Goal: Task Accomplishment & Management: Manage account settings

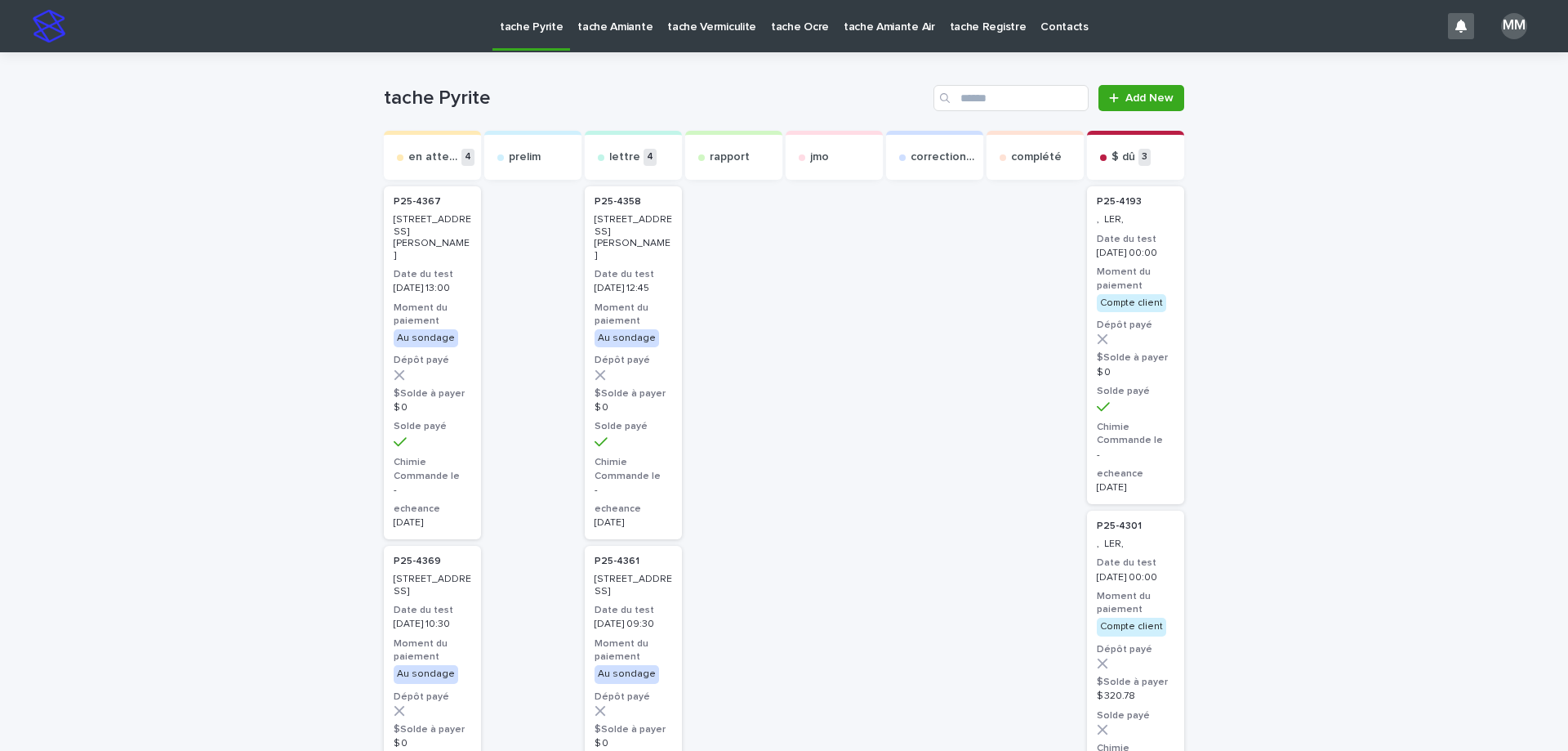
click at [608, 29] on p "tache Amiante" at bounding box center [615, 17] width 75 height 34
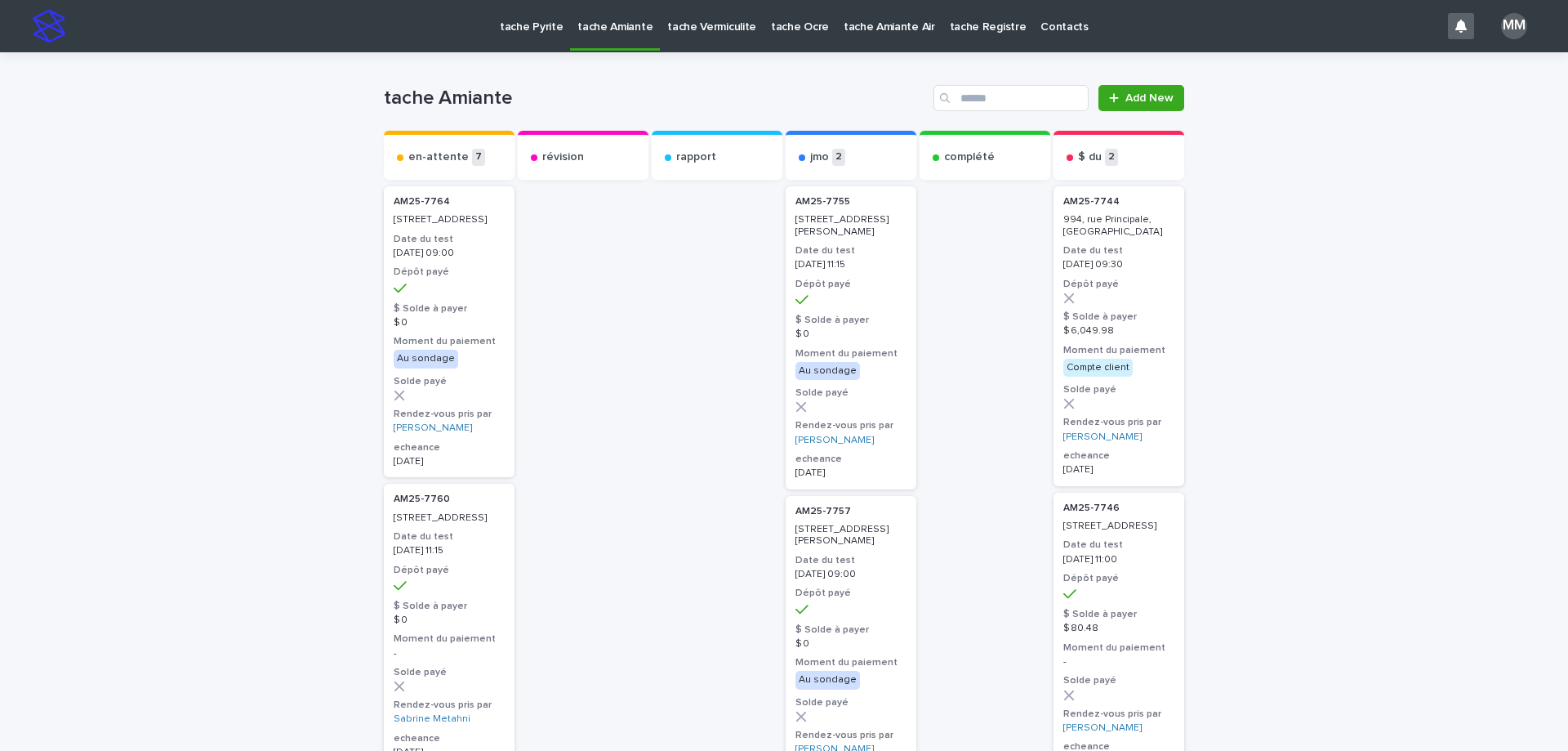
click at [699, 26] on p "tache Vermiculite" at bounding box center [712, 17] width 89 height 34
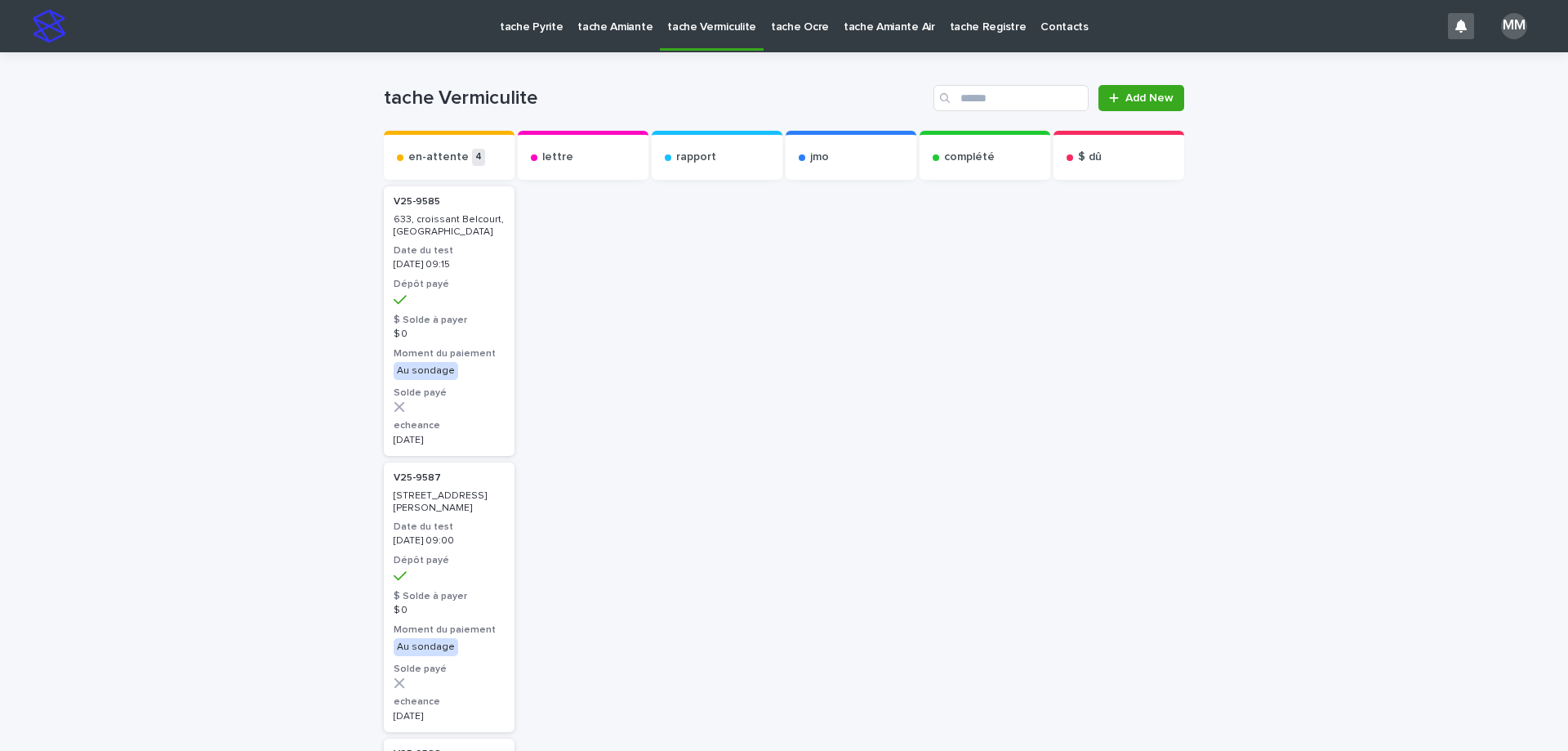
click at [530, 22] on p "tache Pyrite" at bounding box center [531, 17] width 62 height 34
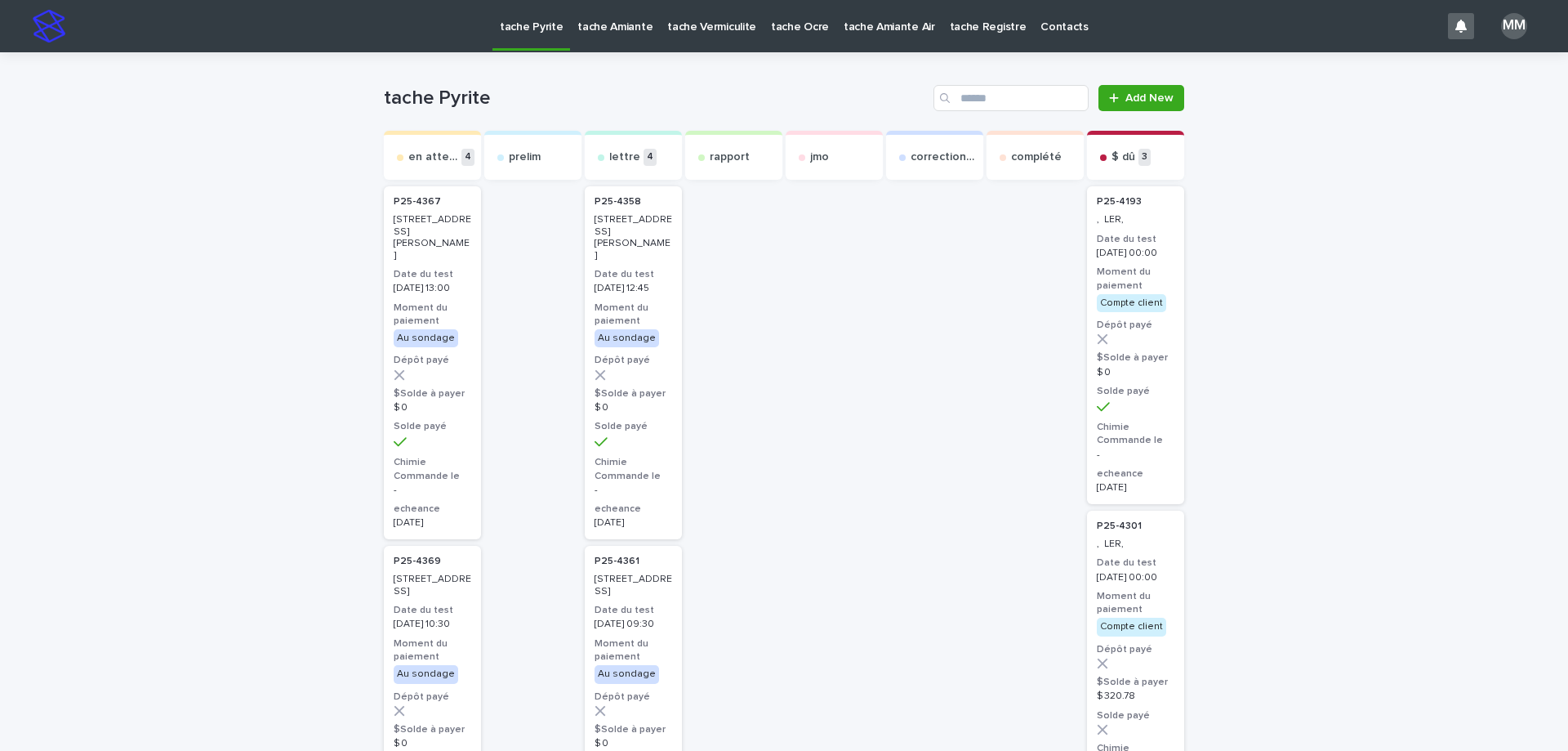
click at [603, 30] on p "tache Amiante" at bounding box center [615, 17] width 75 height 34
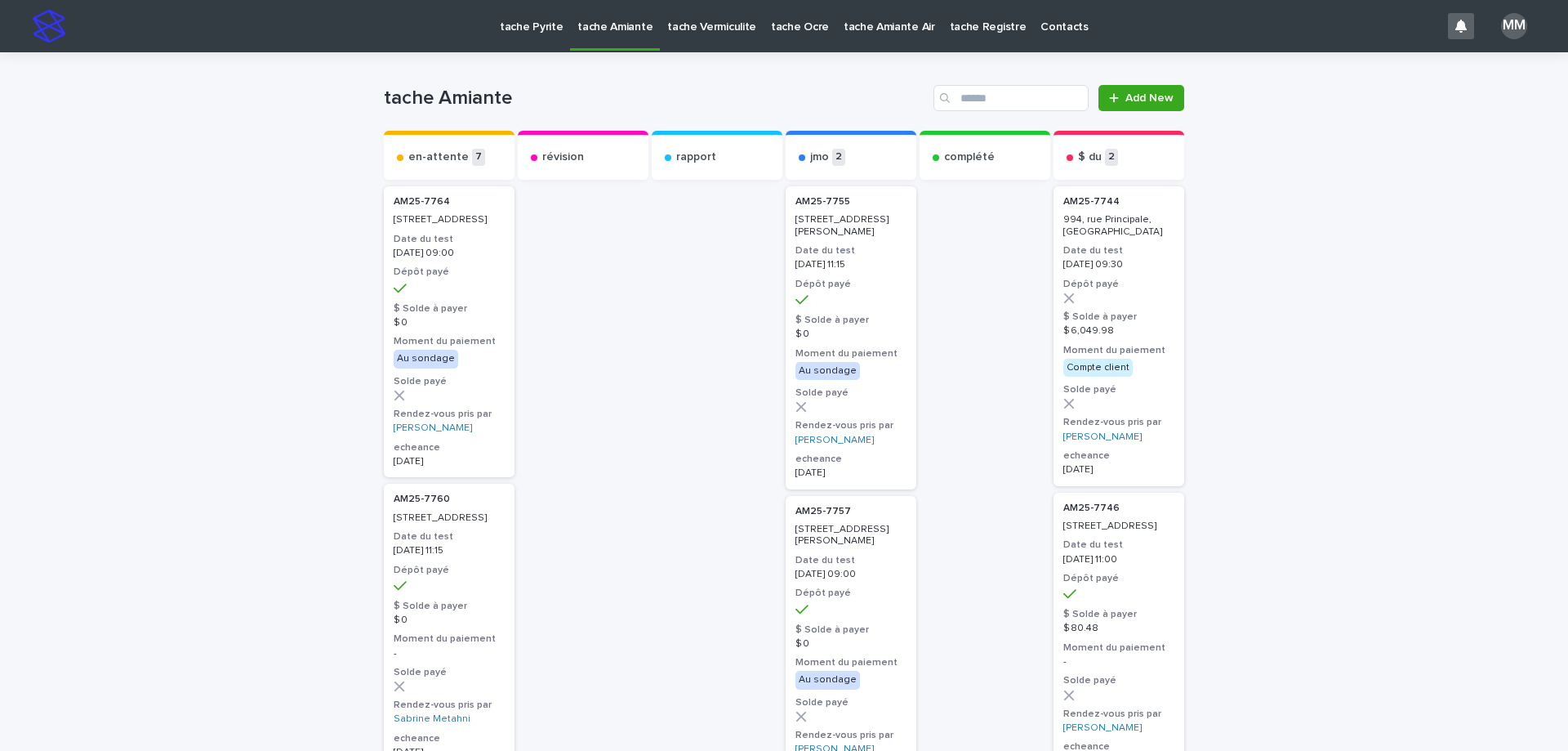
click at [517, 31] on p "tache Pyrite" at bounding box center [531, 17] width 62 height 34
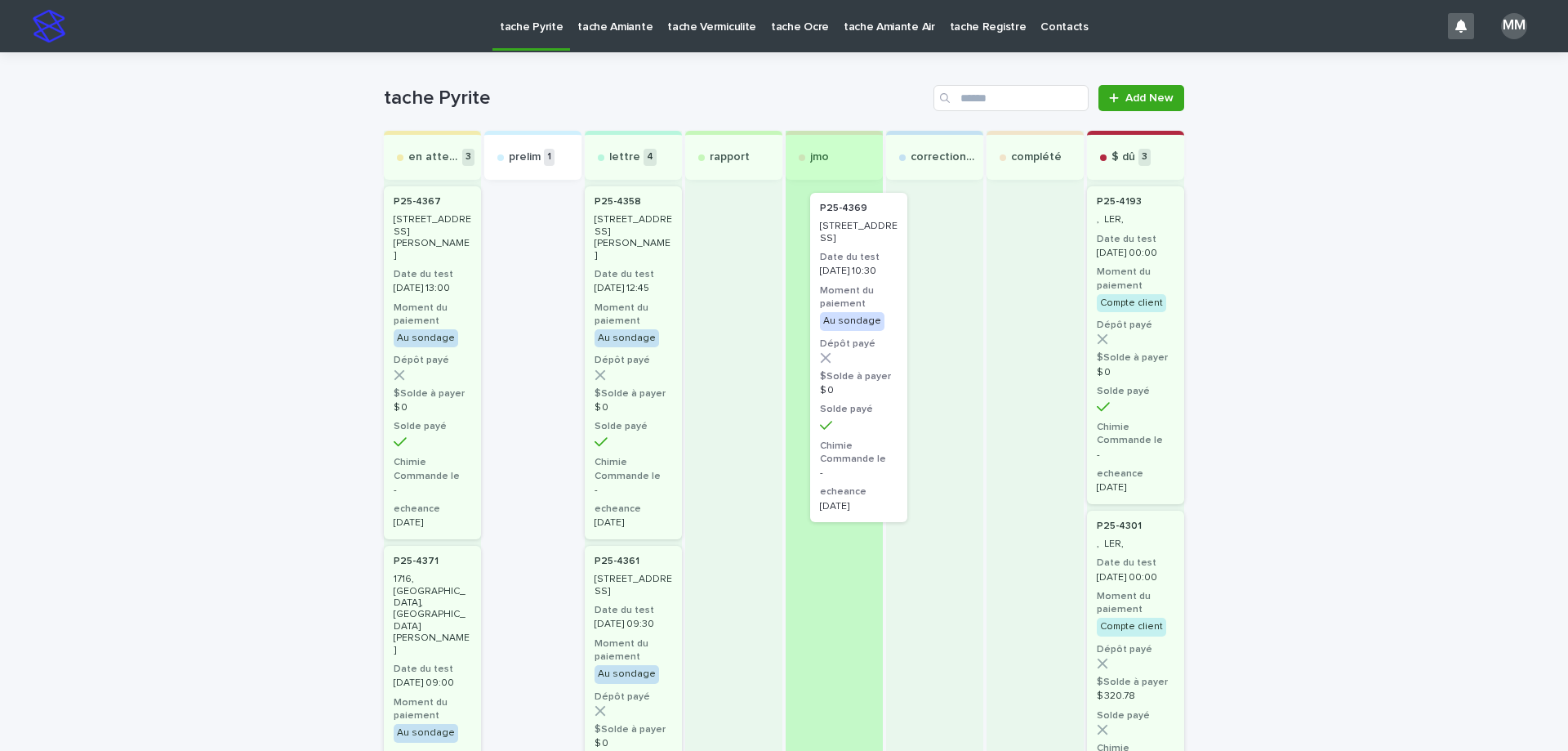
drag, startPoint x: 526, startPoint y: 242, endPoint x: 867, endPoint y: 251, distance: 341.1
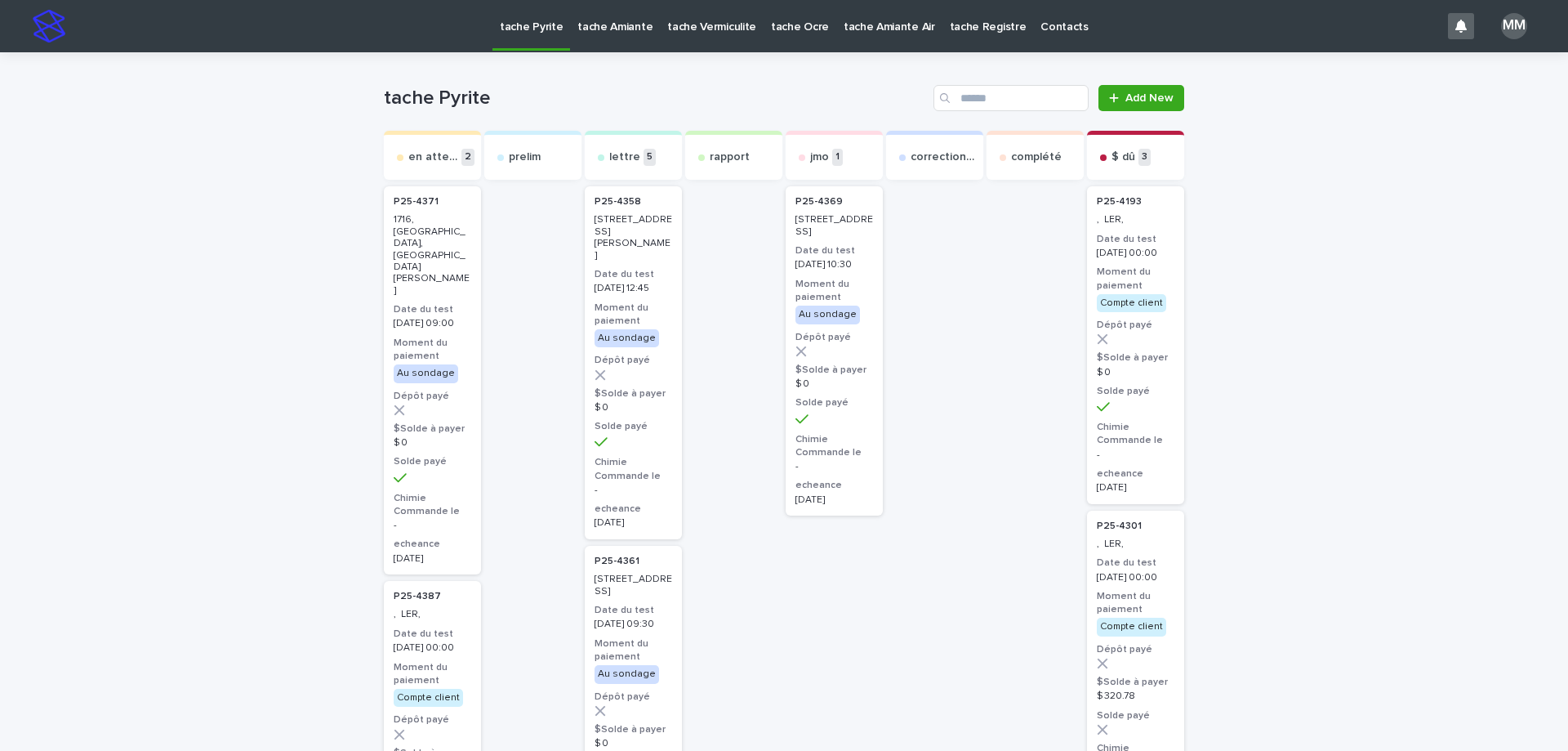
click at [834, 213] on div "3805, rue d'York, Longueuil" at bounding box center [835, 225] width 78 height 27
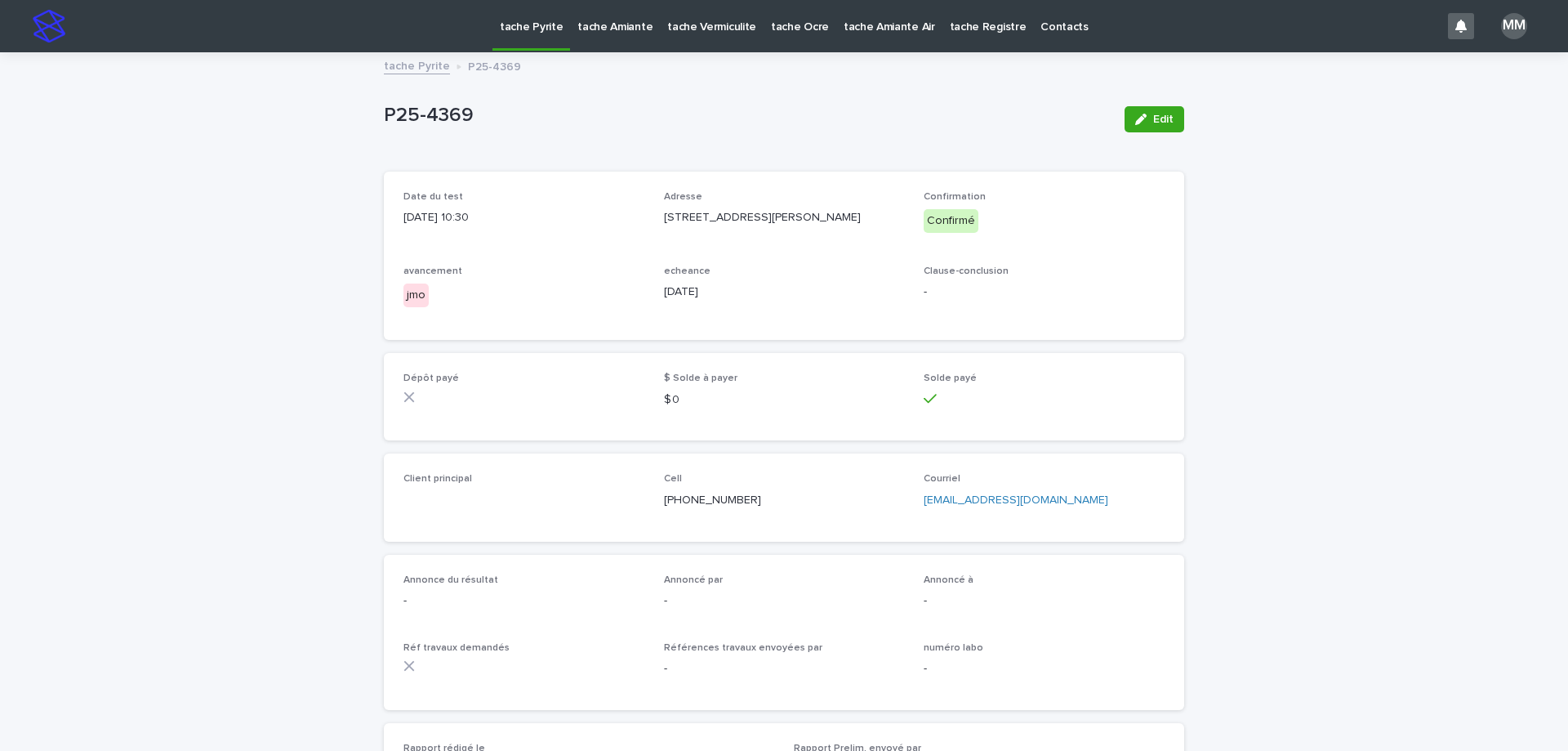
drag, startPoint x: 1164, startPoint y: 111, endPoint x: 538, endPoint y: 455, distance: 714.3
click at [1164, 111] on button "Edit" at bounding box center [1154, 119] width 60 height 26
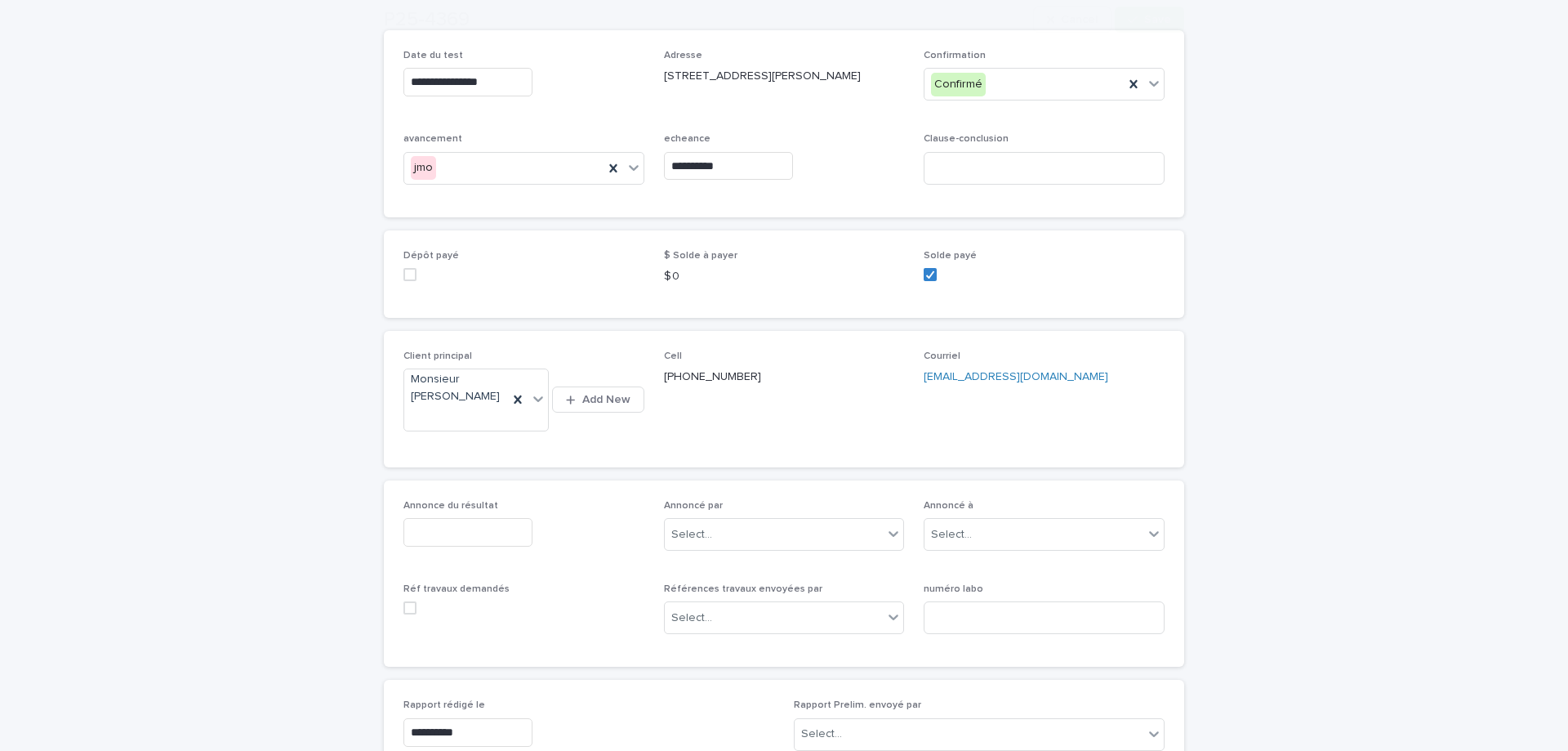
scroll to position [163, 0]
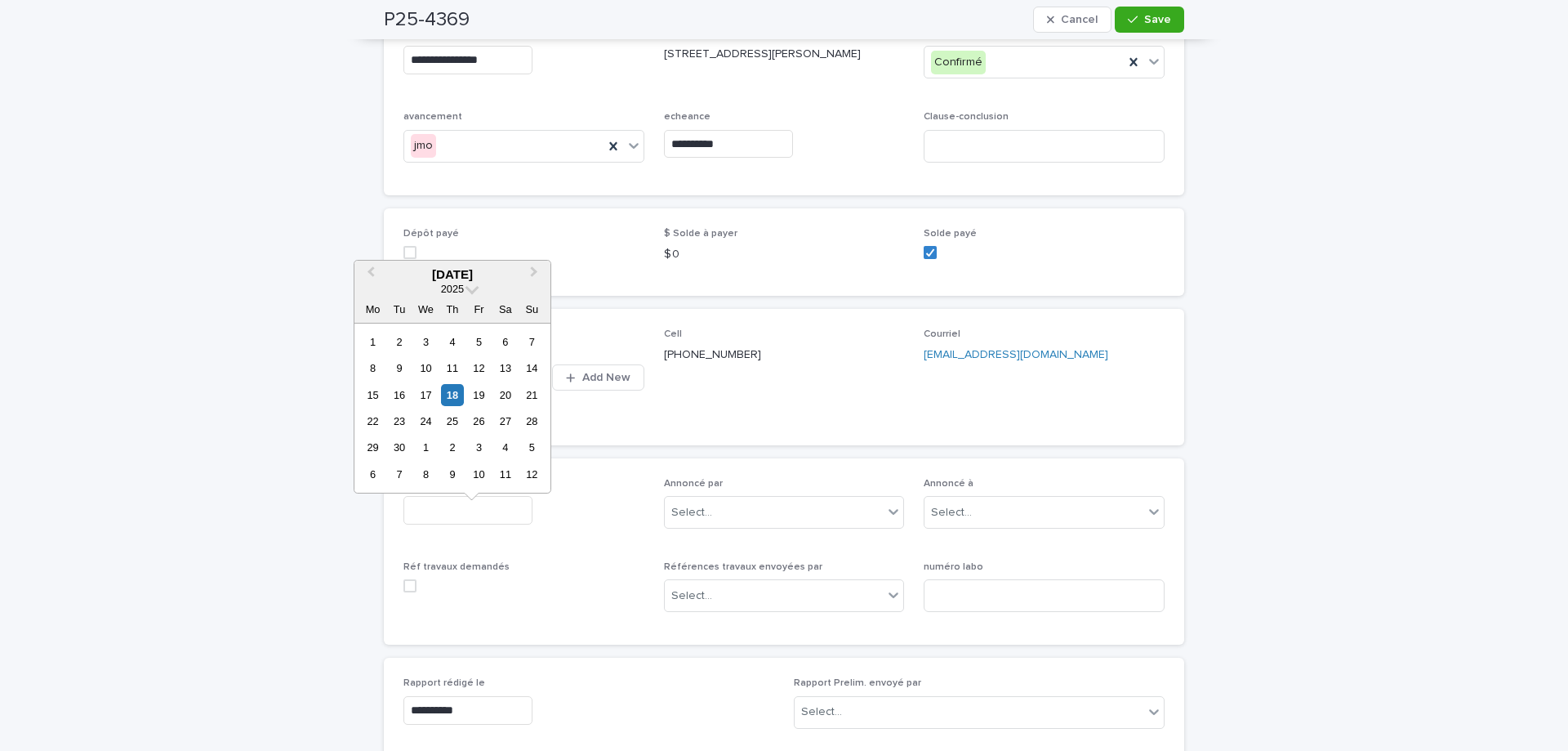
click at [475, 525] on input "text" at bounding box center [468, 511] width 129 height 29
click at [454, 391] on div "18" at bounding box center [452, 395] width 22 height 22
type input "**********"
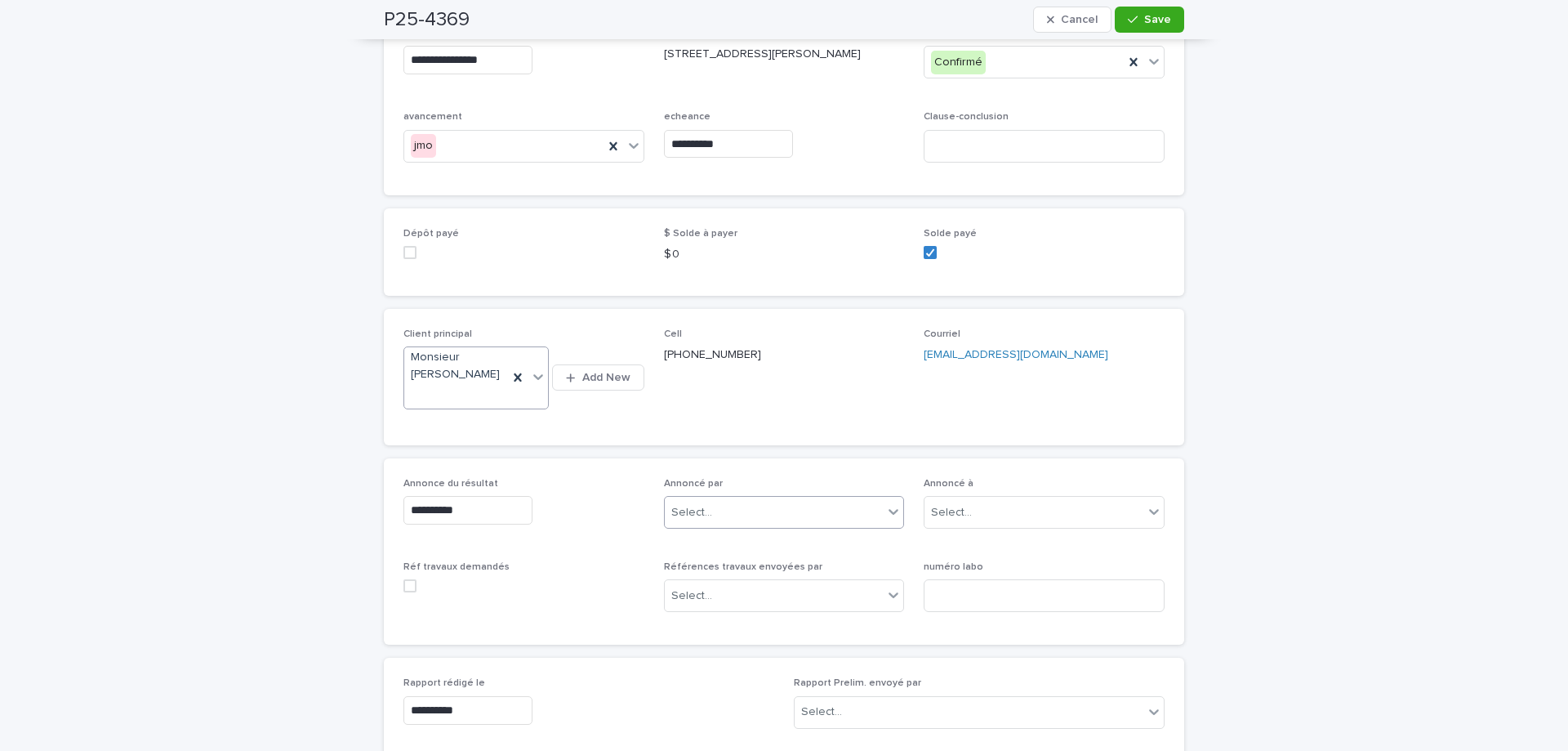
click at [733, 514] on div "Select..." at bounding box center [784, 513] width 241 height 33
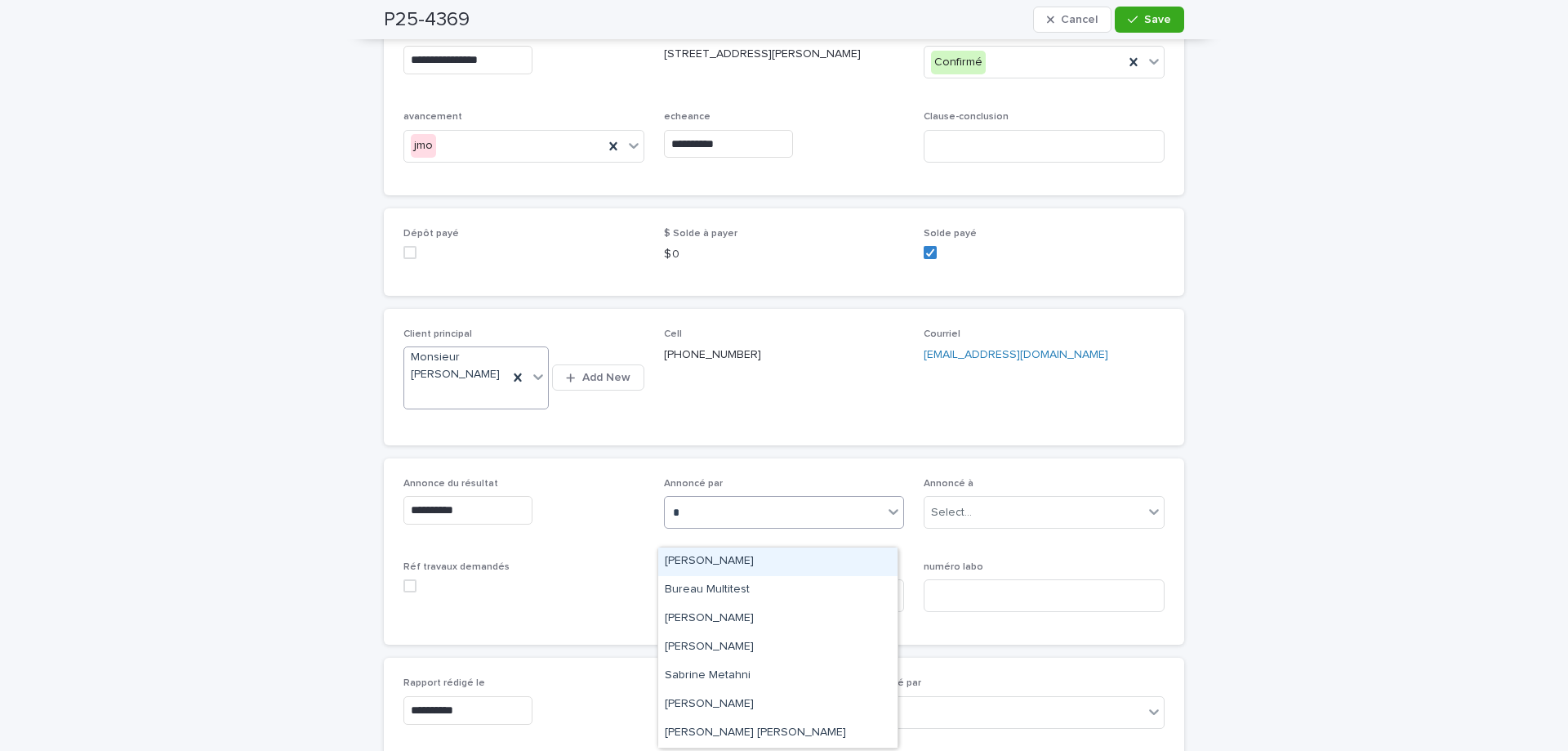
type input "**"
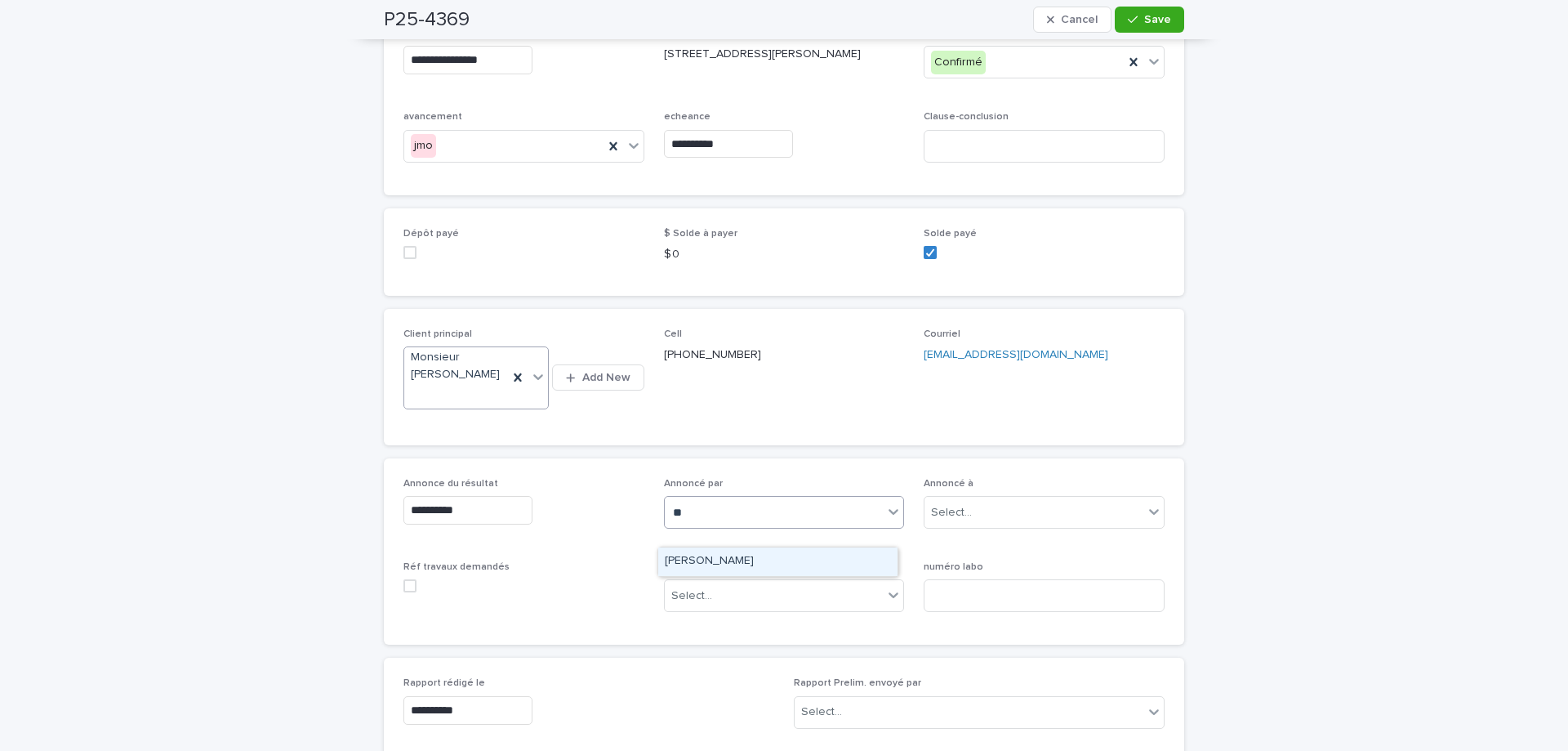
click at [786, 554] on div "[PERSON_NAME]" at bounding box center [778, 562] width 239 height 29
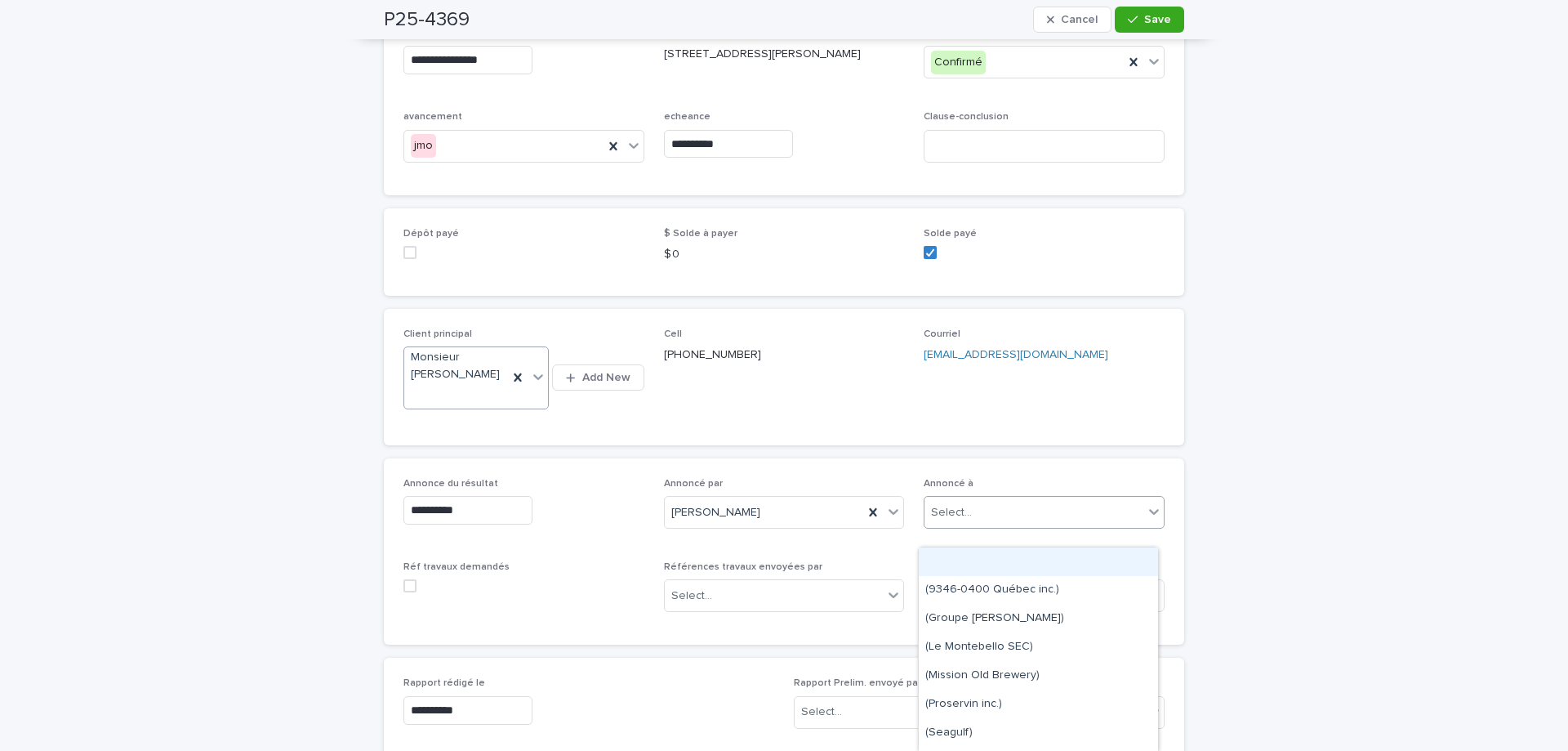
click at [959, 522] on div "Select..." at bounding box center [951, 513] width 41 height 17
type input "**********"
click at [1020, 546] on div "Monsieur Jean Dionne" at bounding box center [1038, 561] width 241 height 30
click at [1024, 558] on div "Monsieur Jean Dionne" at bounding box center [1038, 562] width 239 height 29
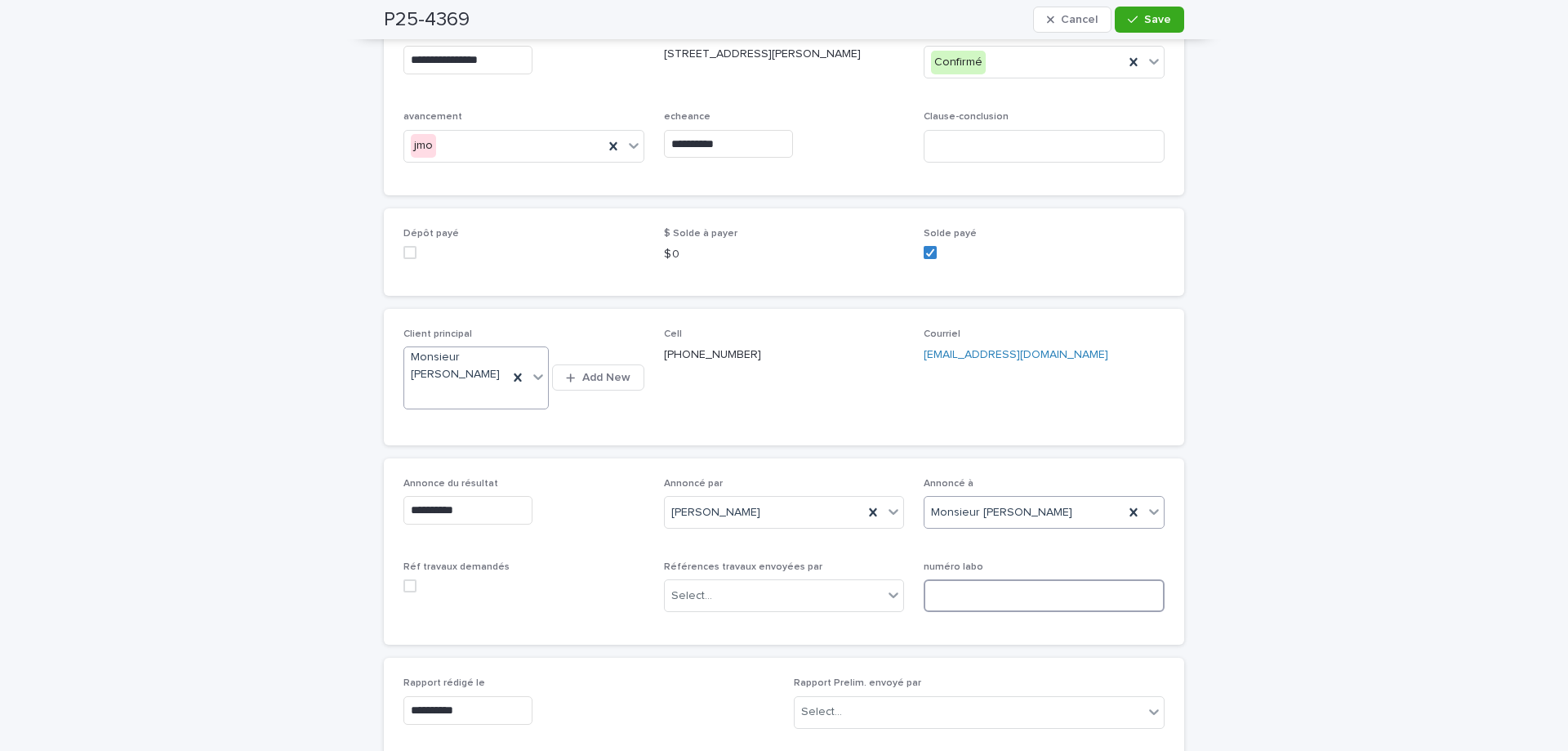
click at [1035, 612] on input at bounding box center [1044, 596] width 241 height 33
click at [969, 601] on input at bounding box center [1044, 596] width 241 height 33
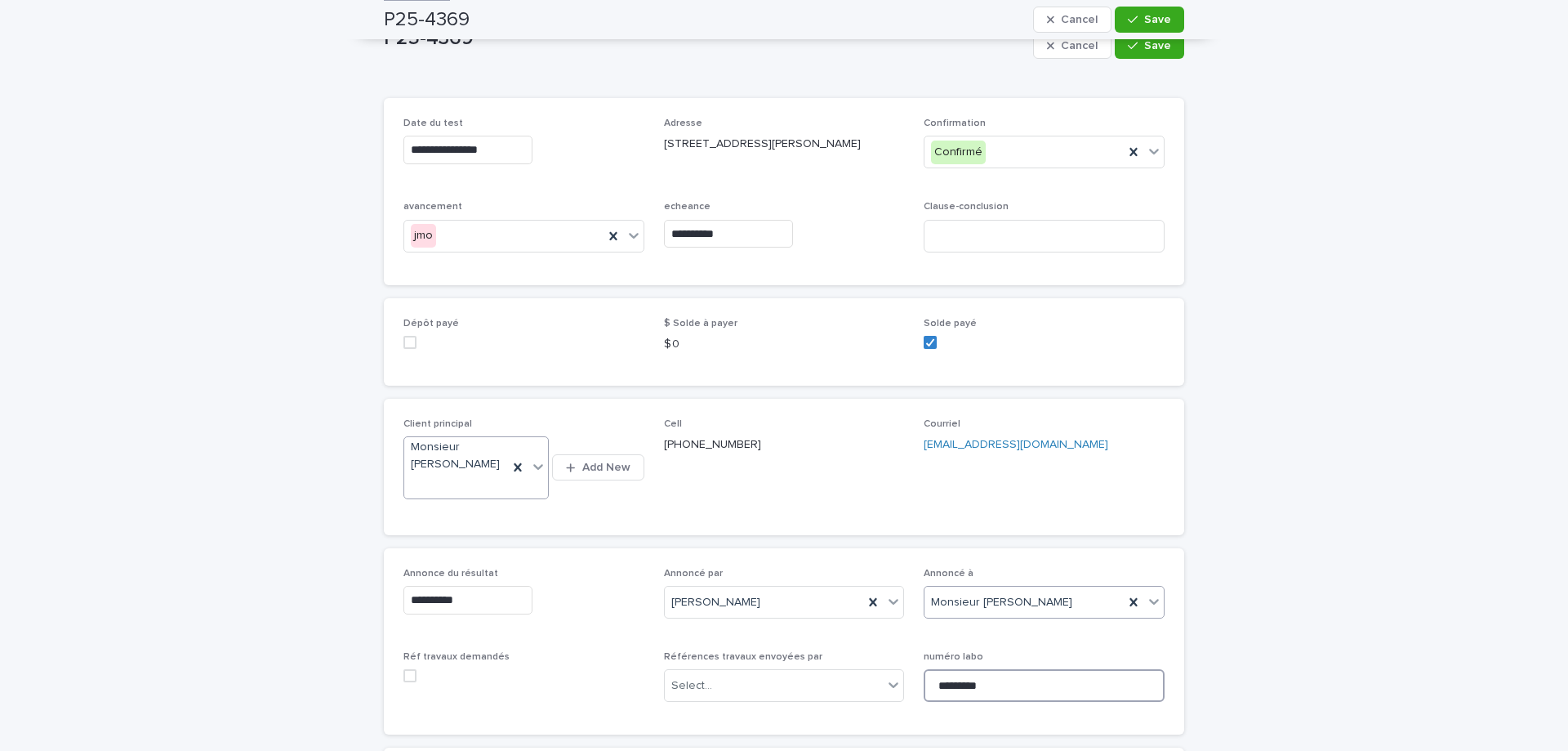
scroll to position [0, 0]
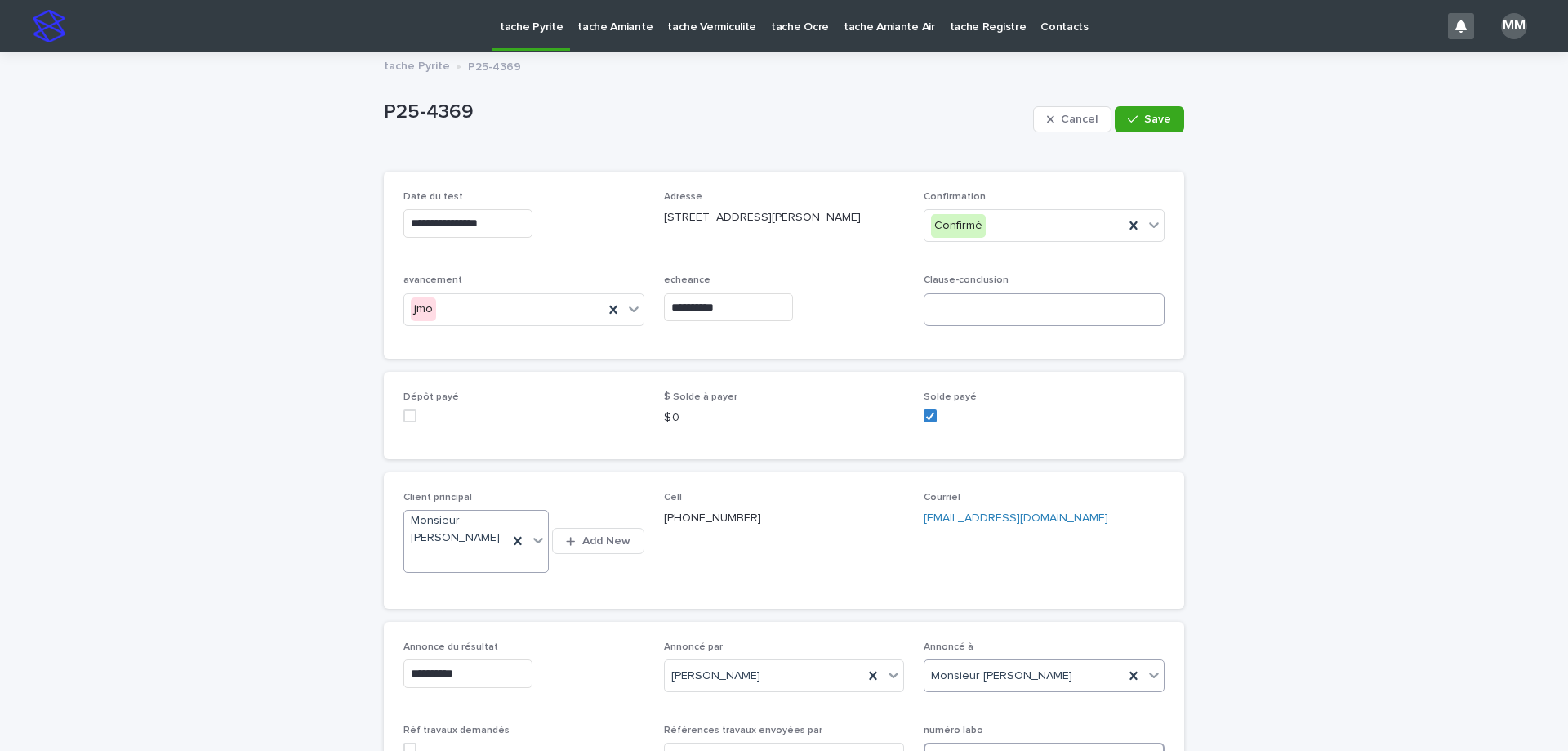
type input "*********"
click at [996, 326] on input at bounding box center [1044, 310] width 241 height 33
type input "*********"
click at [1131, 118] on icon "button" at bounding box center [1133, 119] width 10 height 7
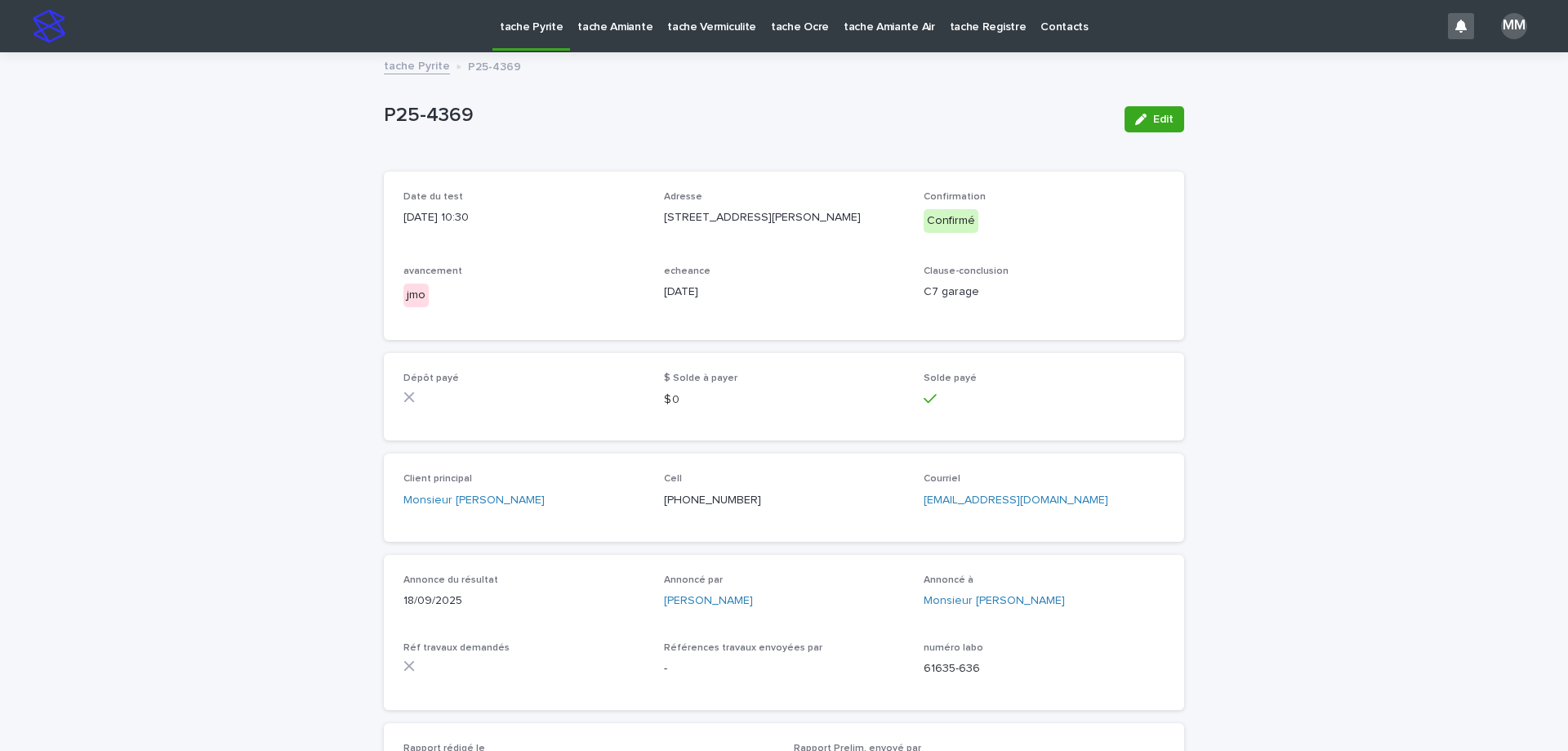
click at [411, 66] on link "tache Pyrite" at bounding box center [416, 64] width 66 height 19
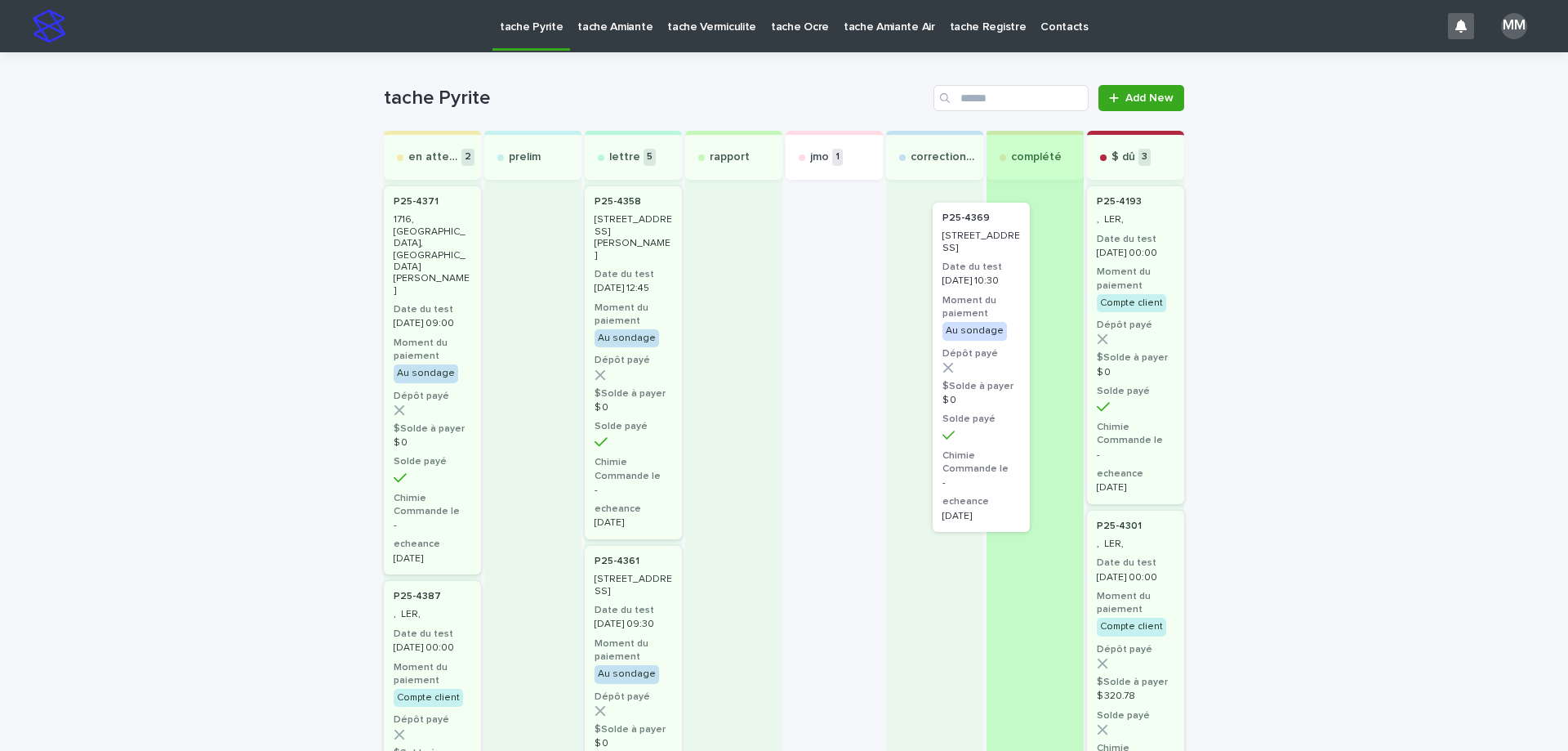
drag, startPoint x: 809, startPoint y: 251, endPoint x: 970, endPoint y: 270, distance: 162.1
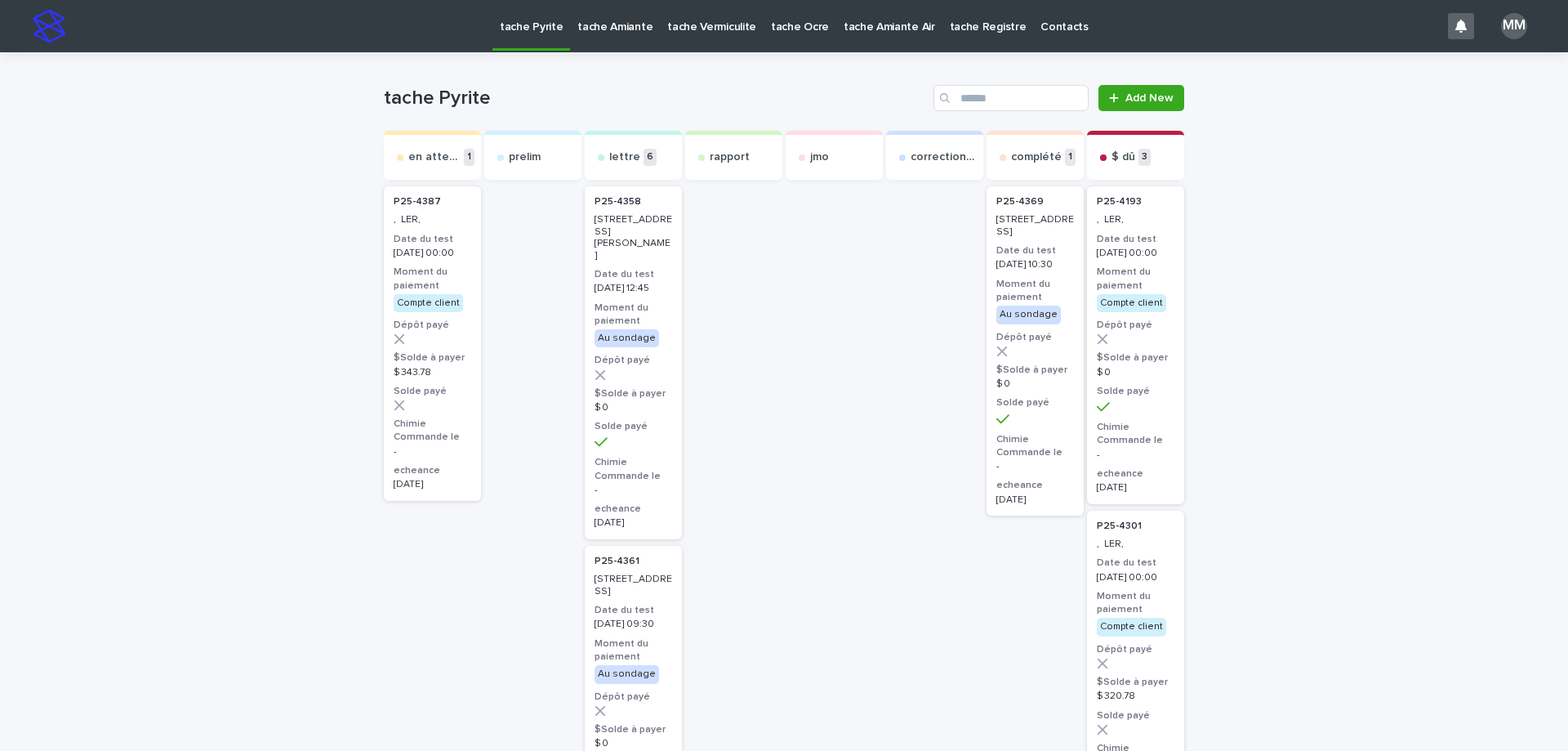
click at [608, 29] on p "tache Amiante" at bounding box center [615, 17] width 75 height 34
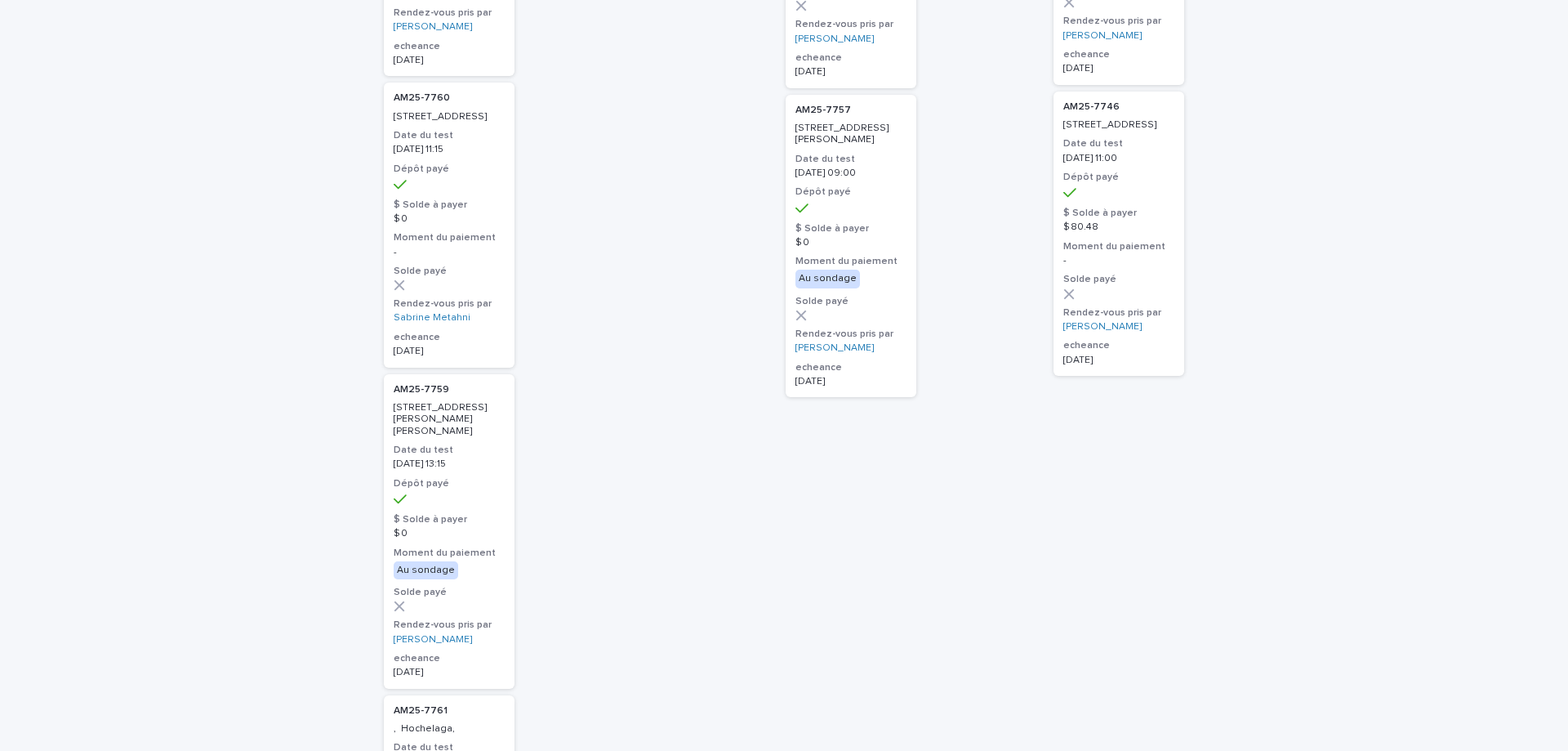
scroll to position [409, 0]
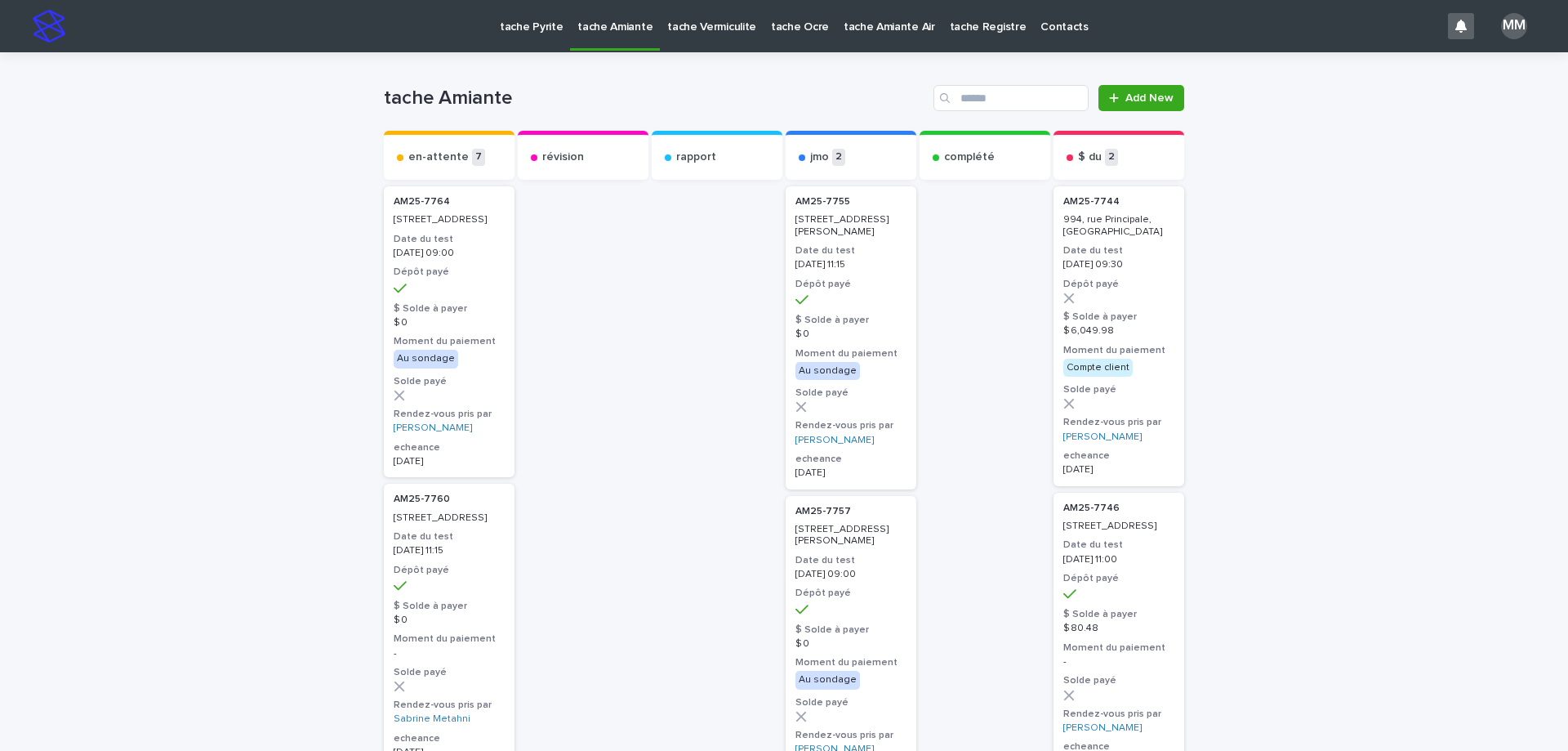
scroll to position [163, 0]
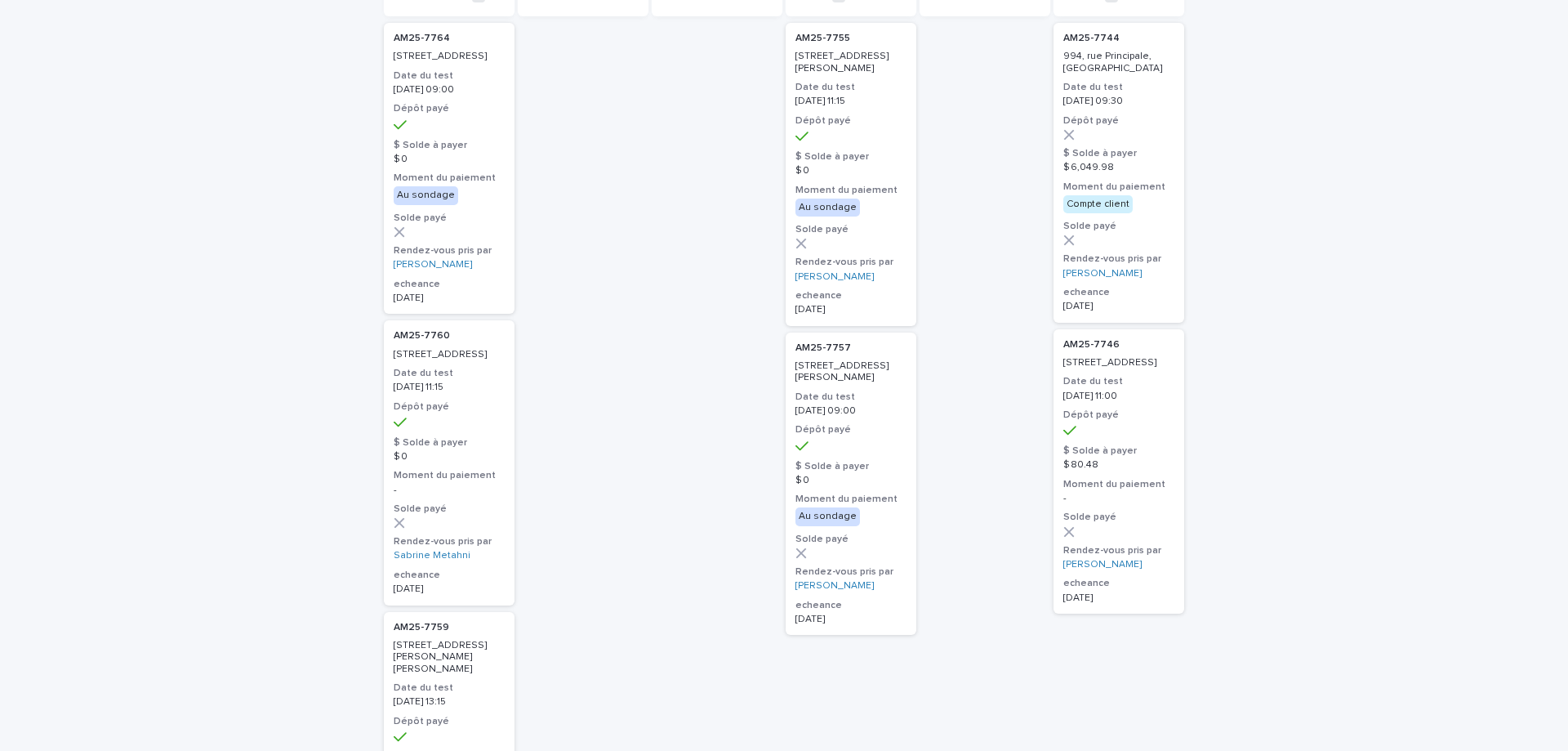
click at [1160, 388] on h3 "Date du test" at bounding box center [1118, 381] width 111 height 13
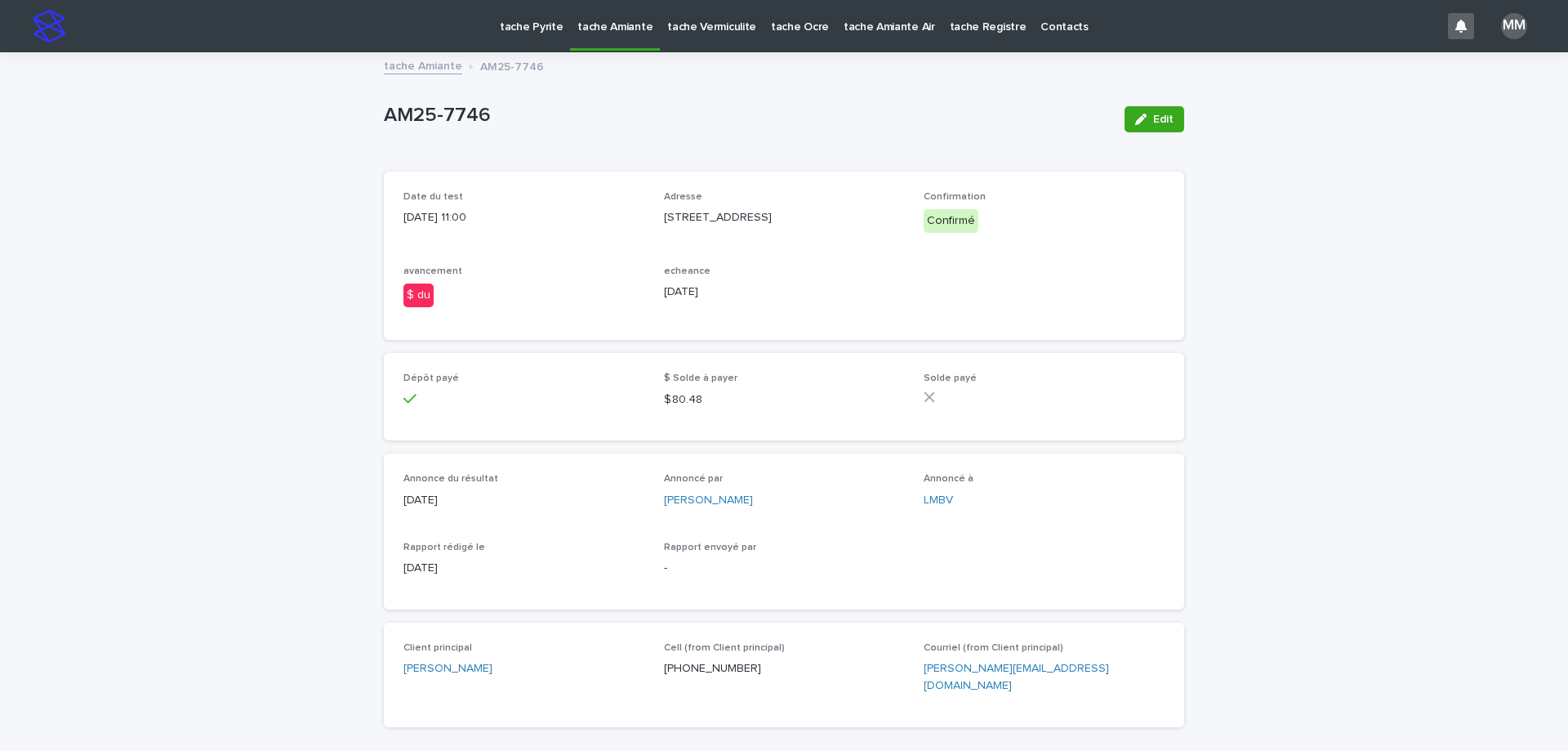
click at [423, 66] on link "tache Amiante" at bounding box center [423, 64] width 79 height 19
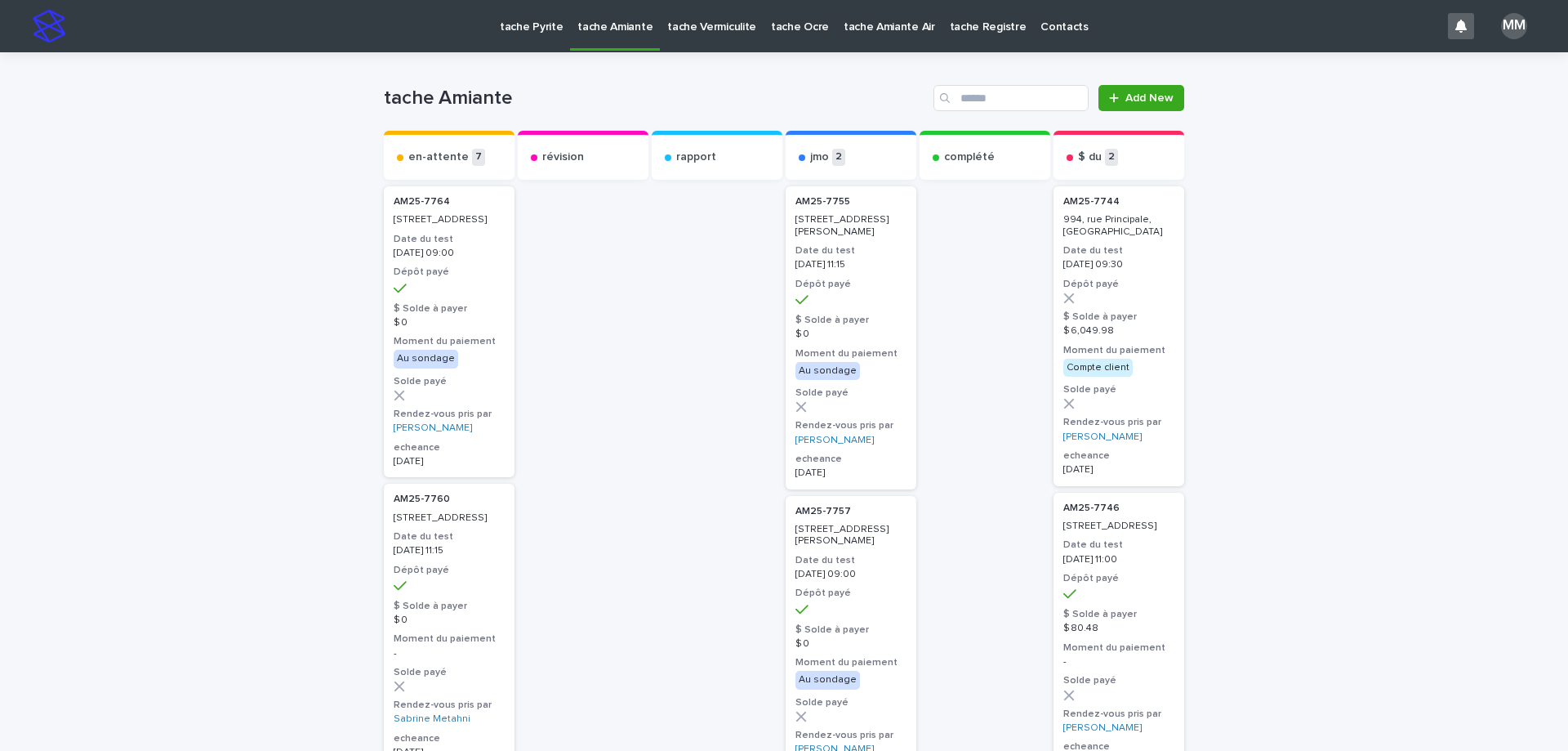
click at [1111, 270] on p "[DATE] 09:30" at bounding box center [1118, 265] width 111 height 12
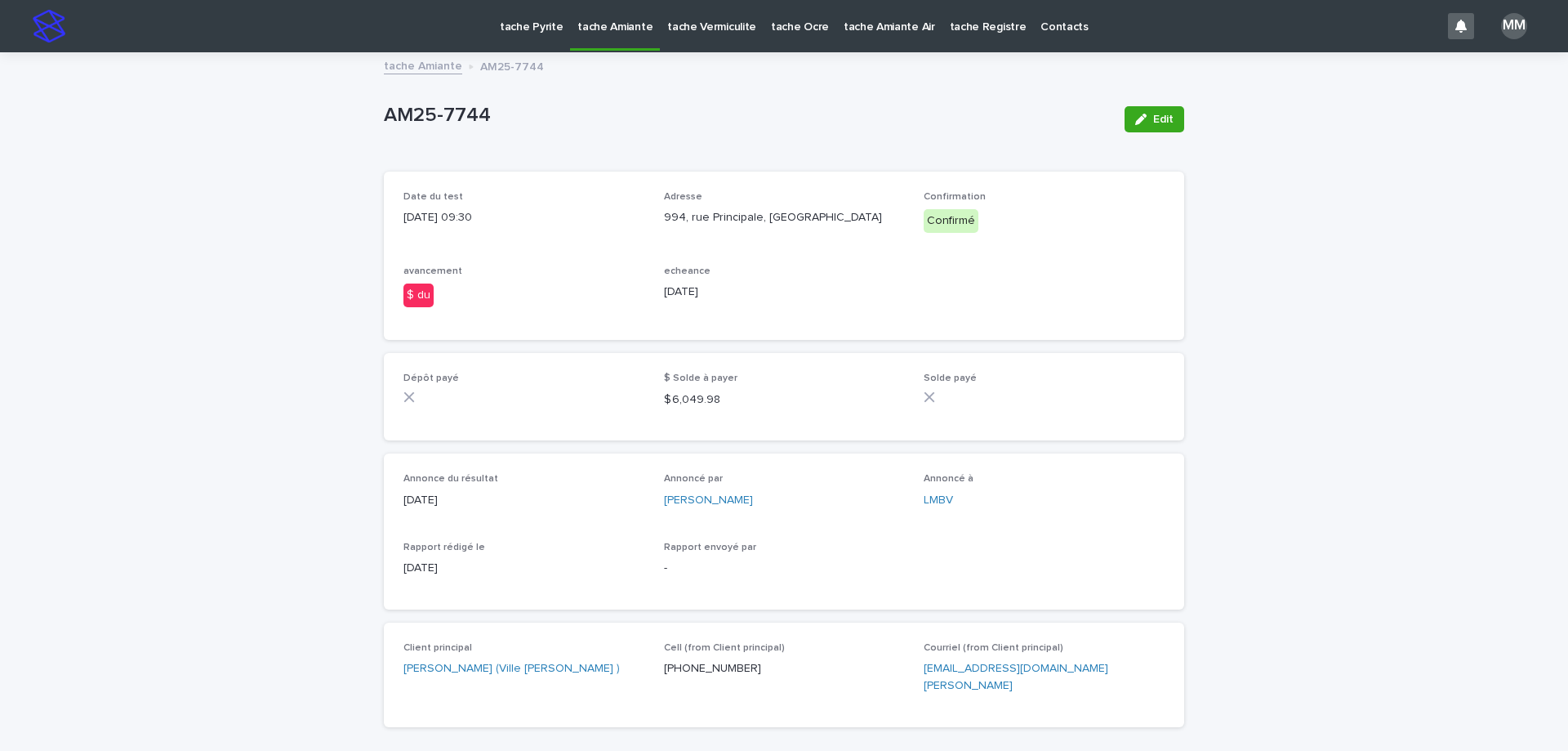
click at [414, 66] on link "tache Amiante" at bounding box center [423, 64] width 79 height 19
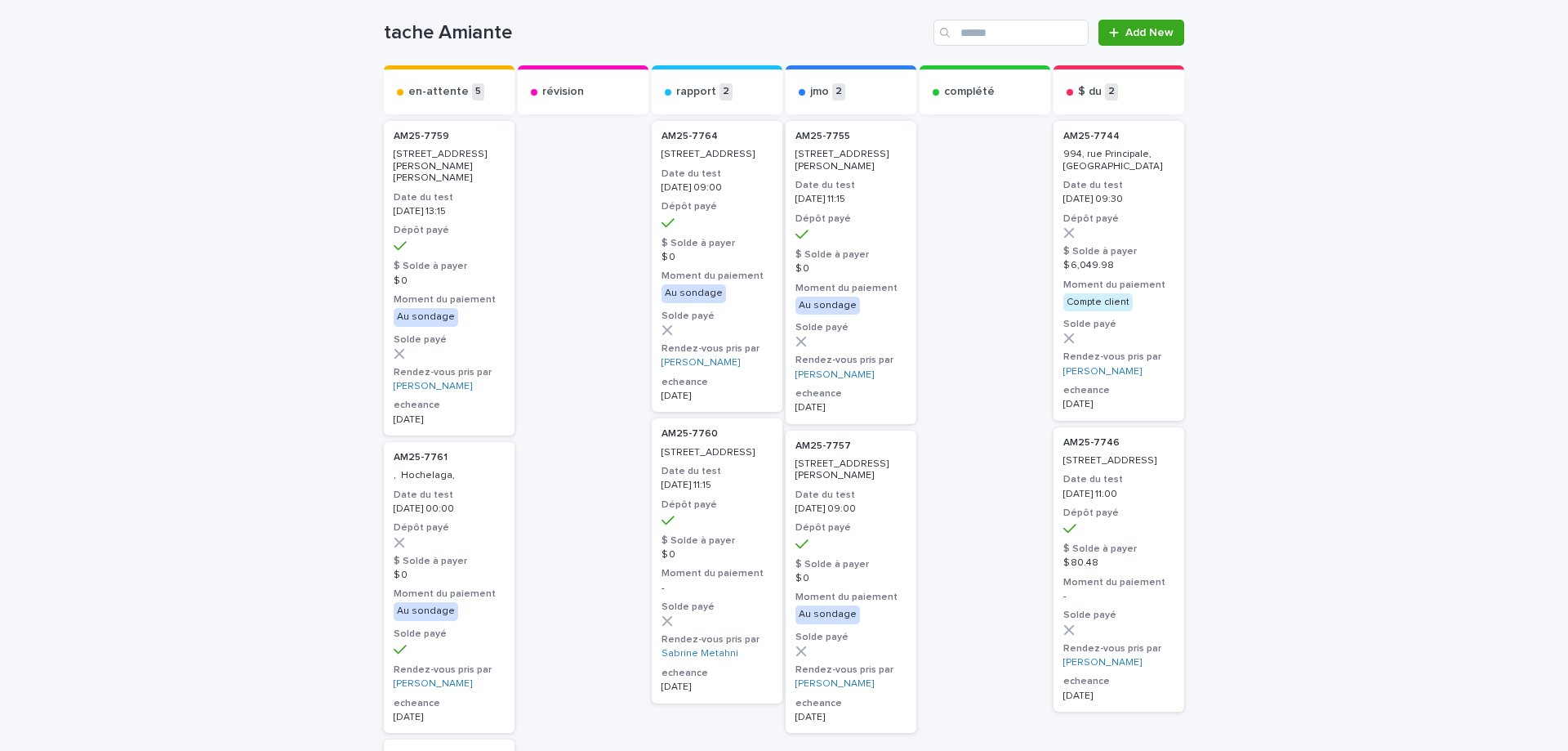
scroll to position [82, 0]
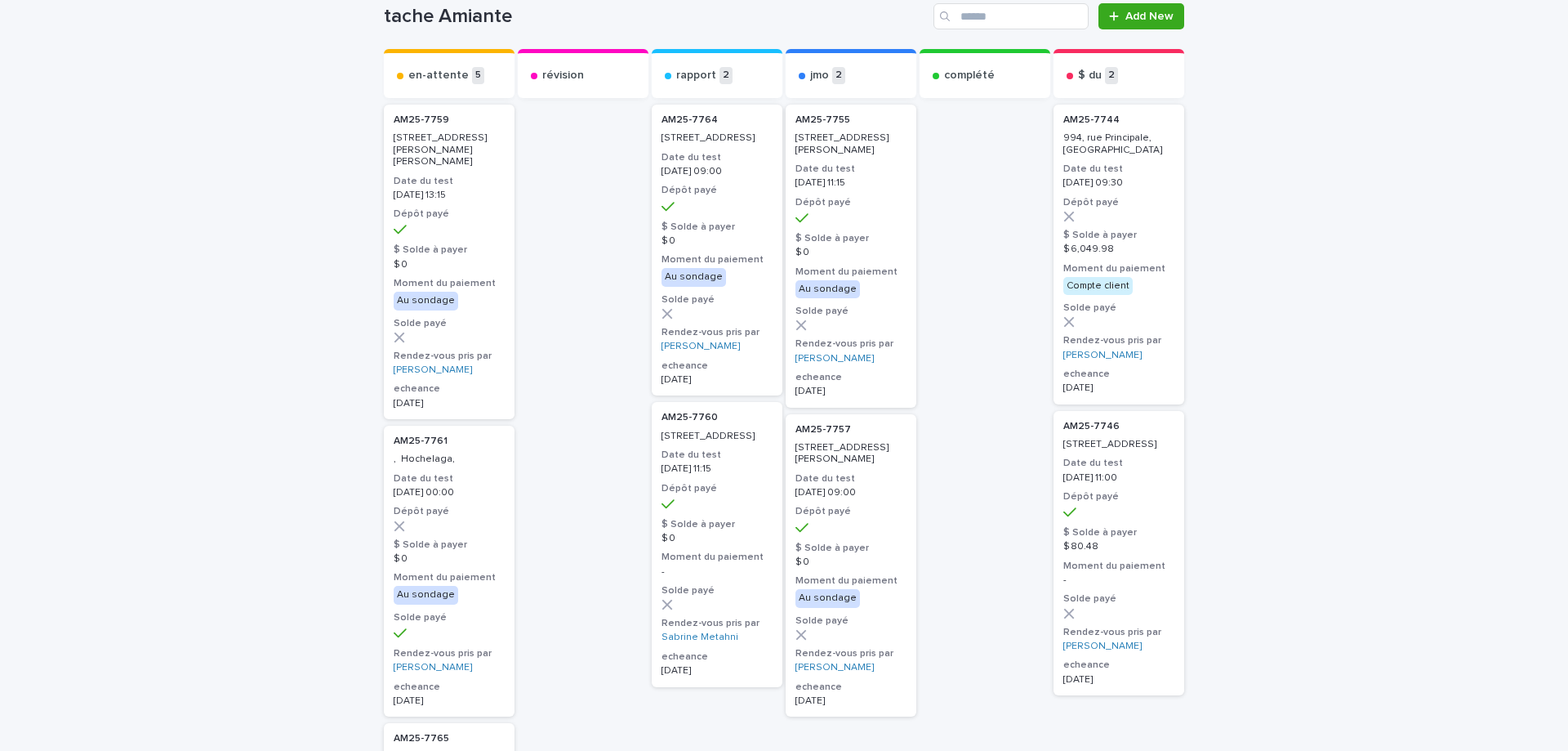
click at [846, 438] on div "[STREET_ADDRESS][PERSON_NAME]" at bounding box center [851, 452] width 111 height 27
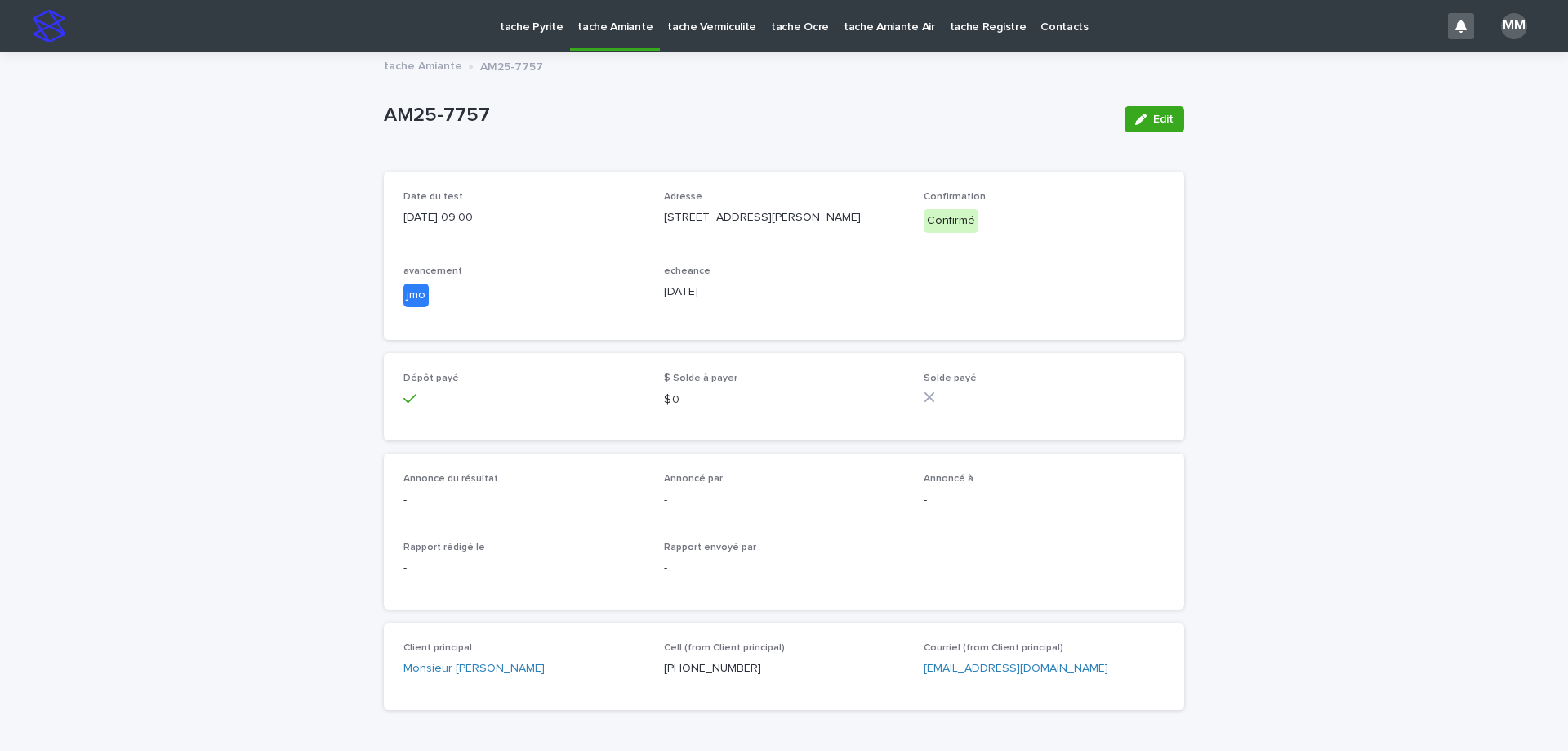
click at [384, 59] on link "tache Amiante" at bounding box center [423, 64] width 79 height 19
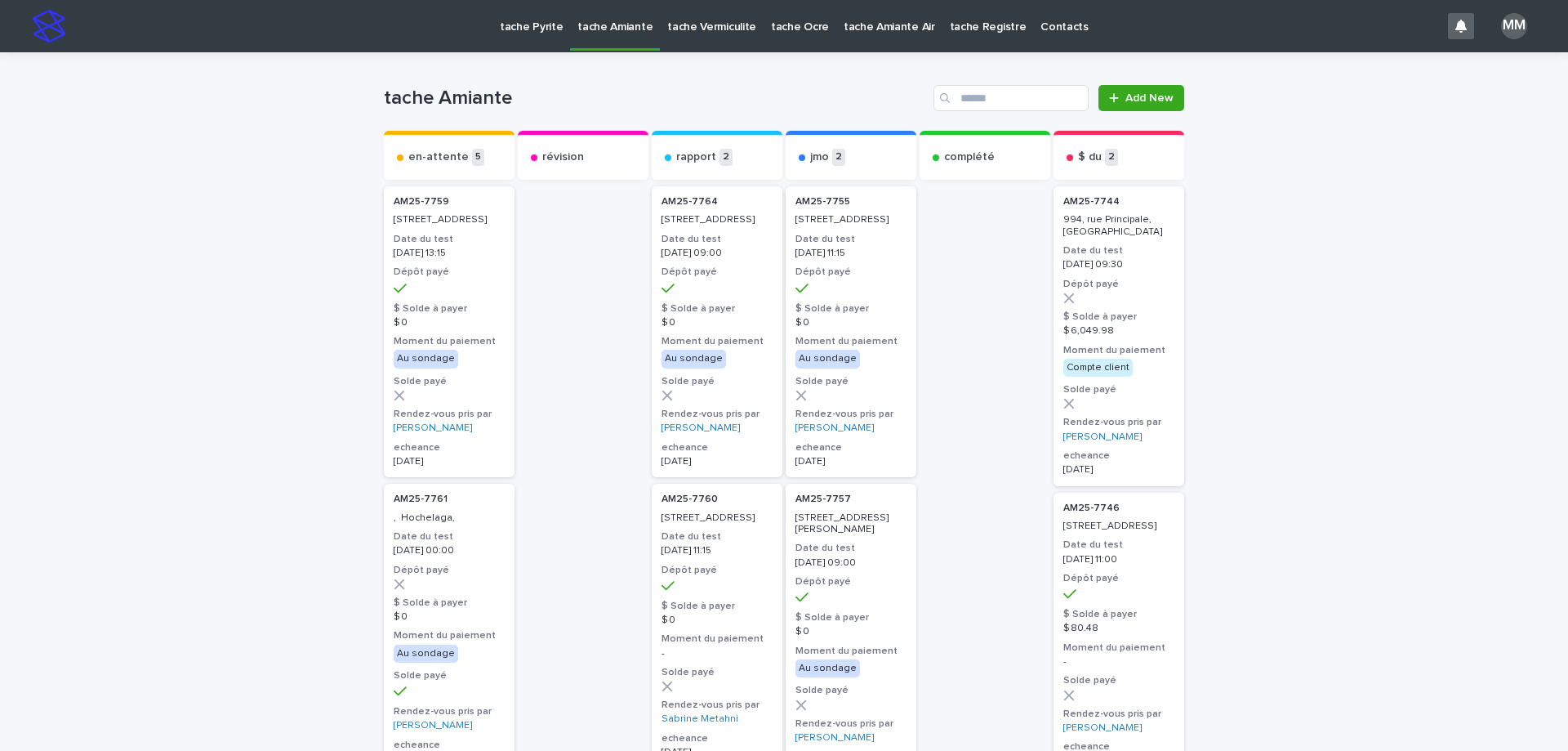
click at [686, 29] on p "tache Vermiculite" at bounding box center [712, 17] width 89 height 34
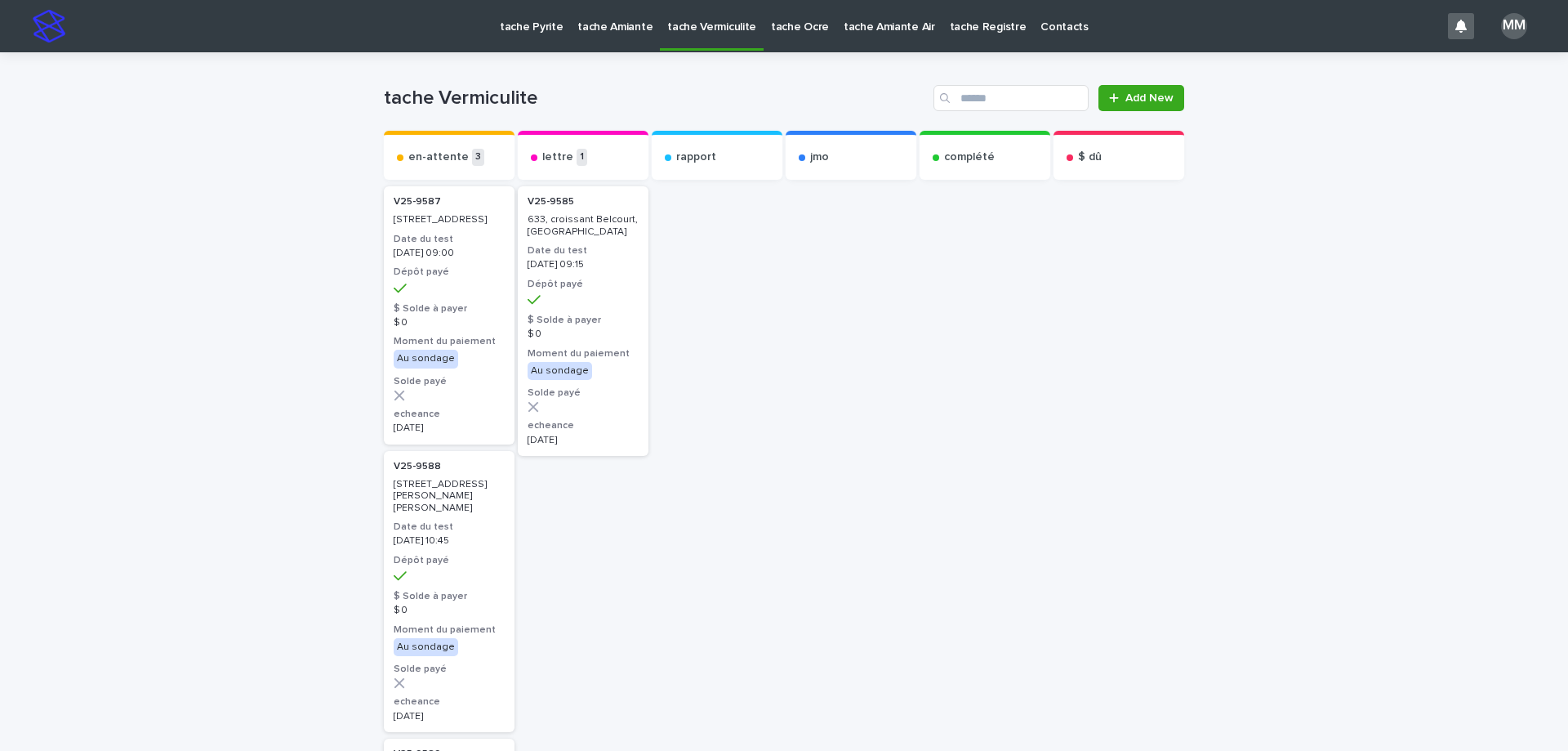
click at [599, 22] on p "tache Amiante" at bounding box center [615, 17] width 75 height 34
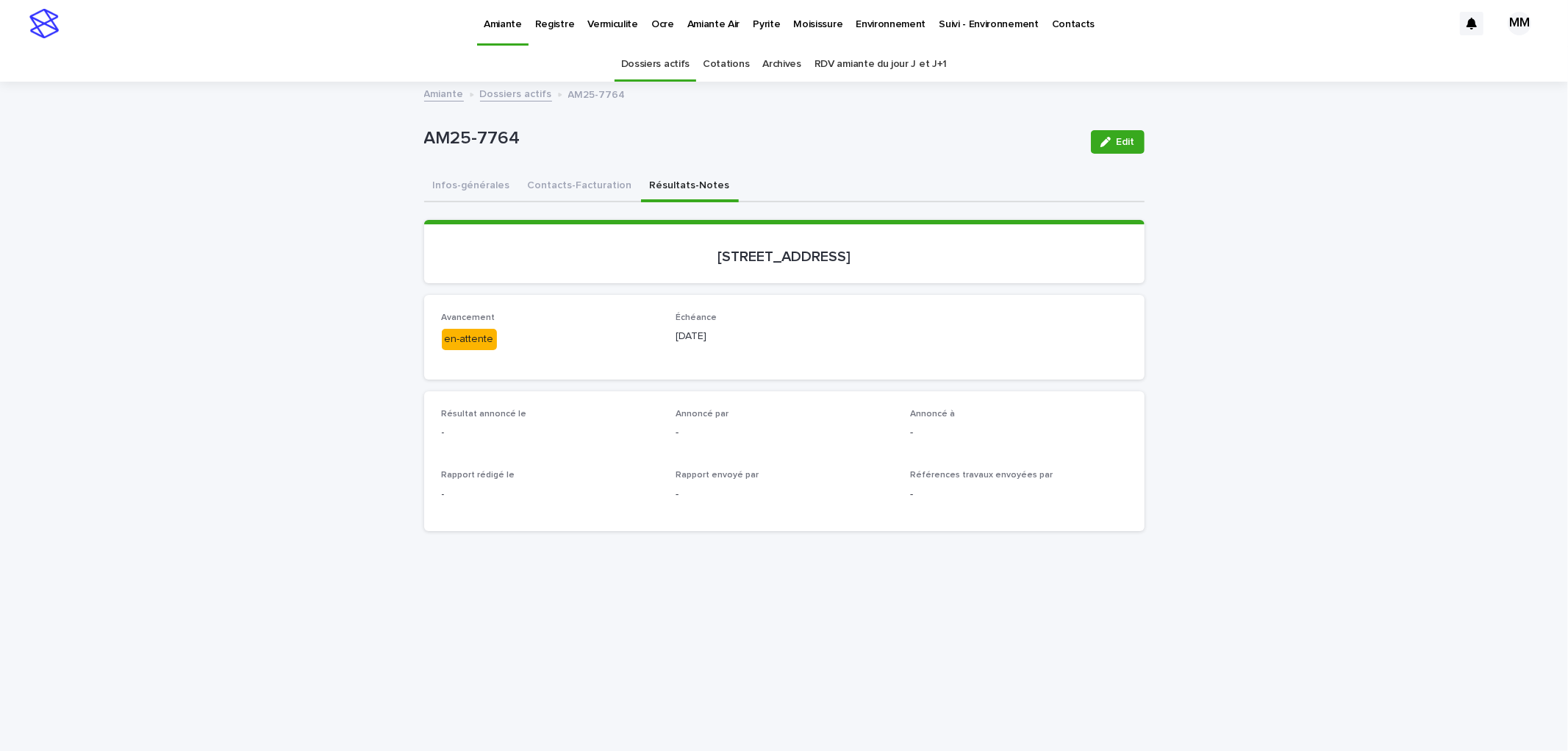
click at [452, 91] on link "Amiante" at bounding box center [443, 93] width 40 height 17
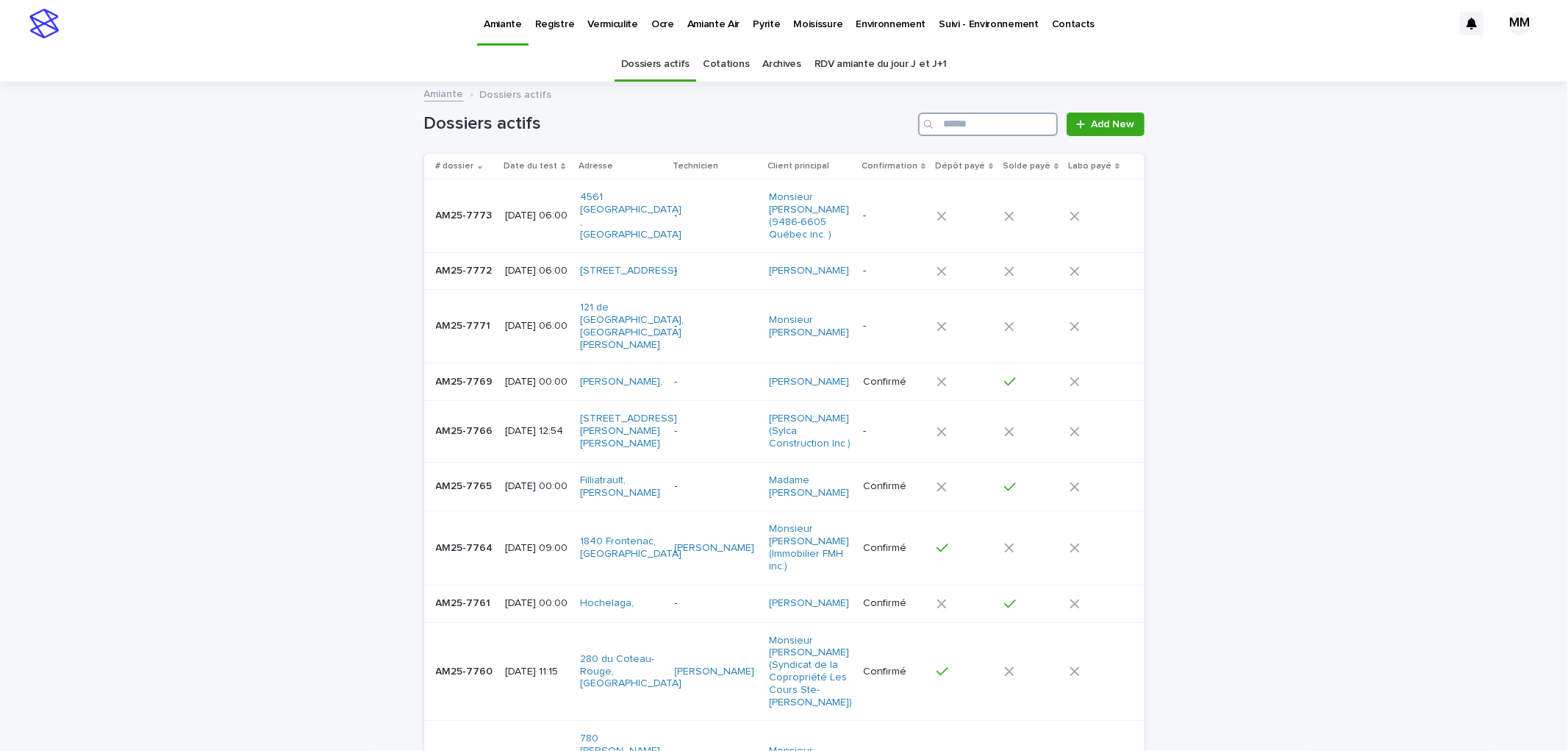
click at [972, 128] on input "Search" at bounding box center [988, 124] width 139 height 24
type input "*******"
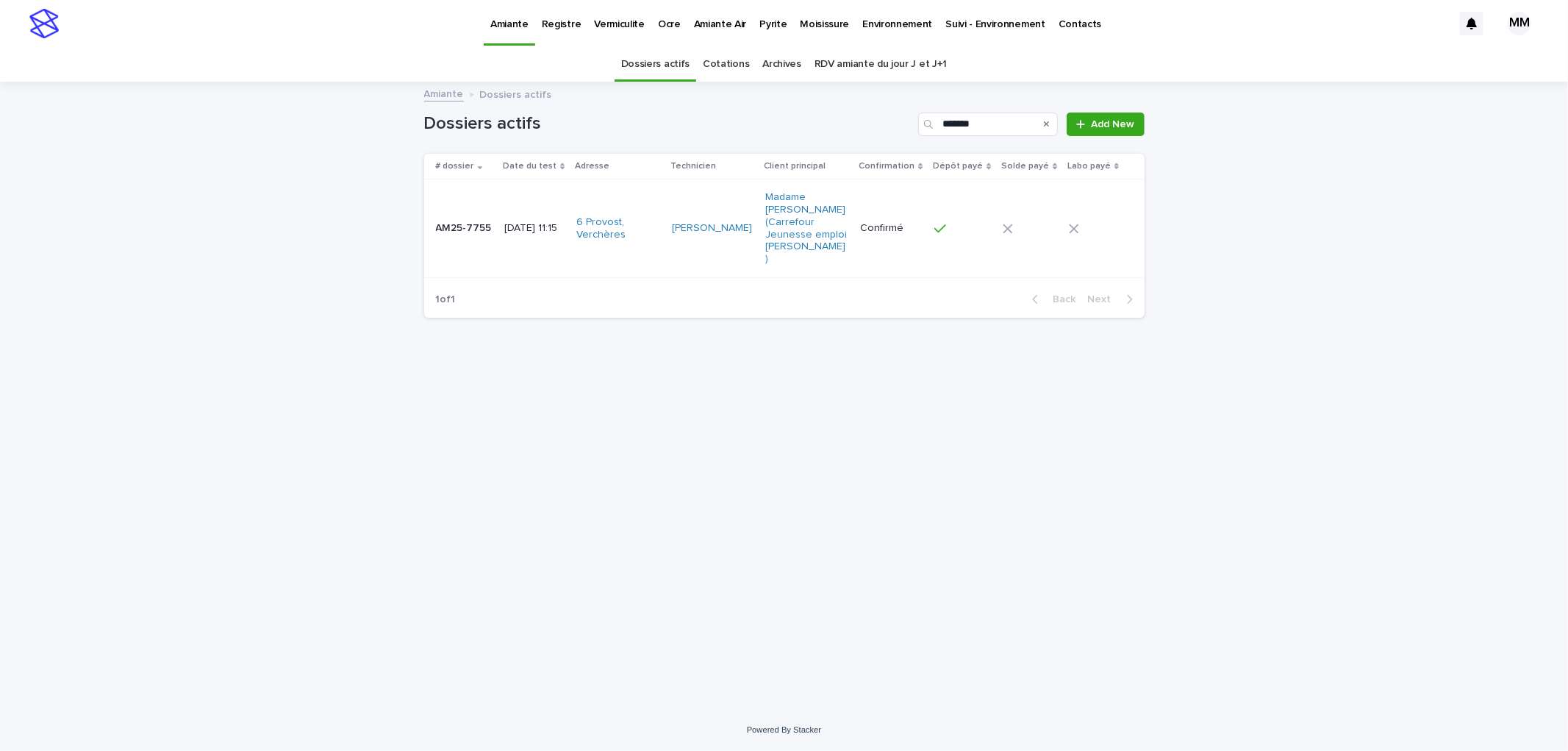
click at [531, 244] on td "[DATE] 11:15" at bounding box center [535, 228] width 72 height 99
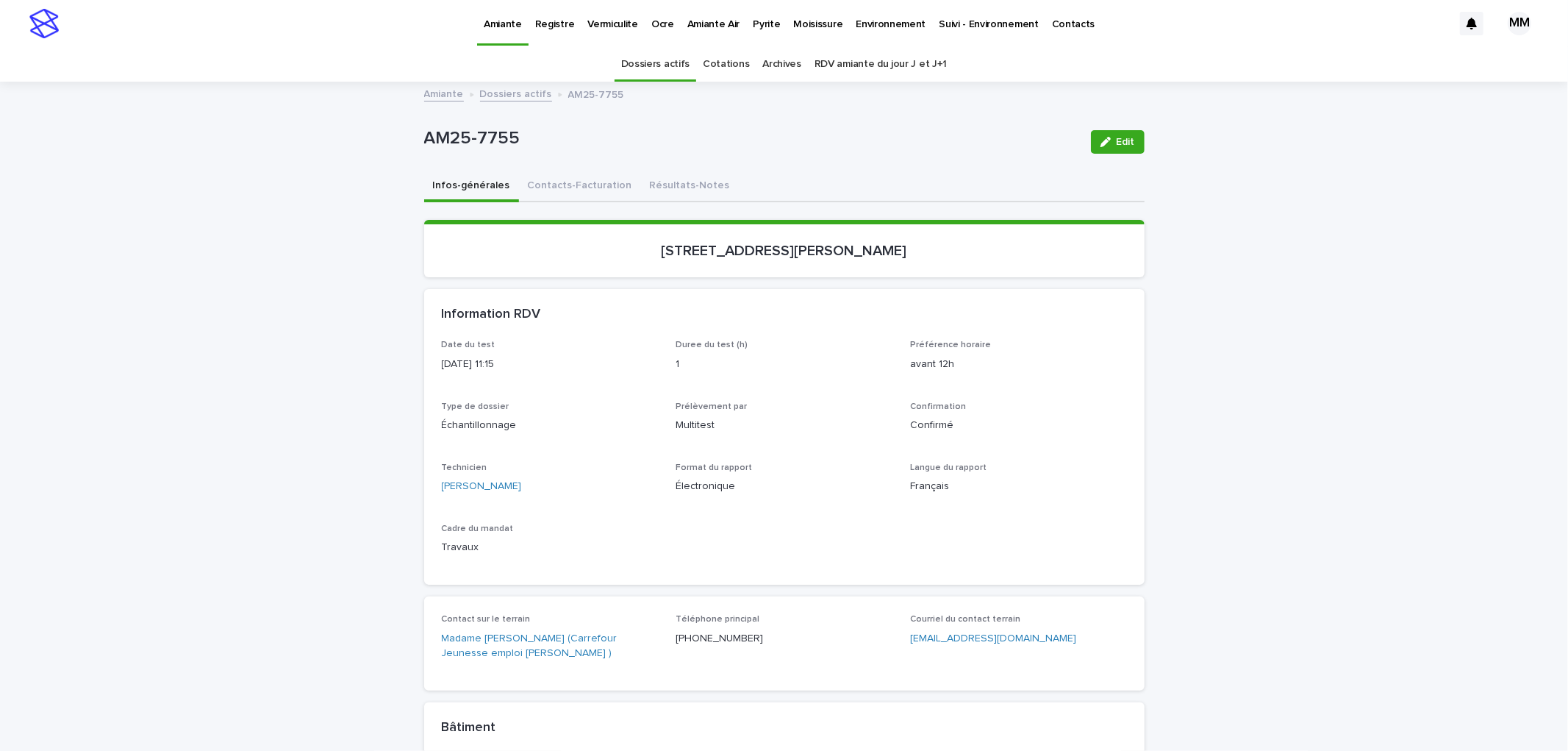
click at [658, 187] on button "Résultats-Notes" at bounding box center [690, 187] width 98 height 31
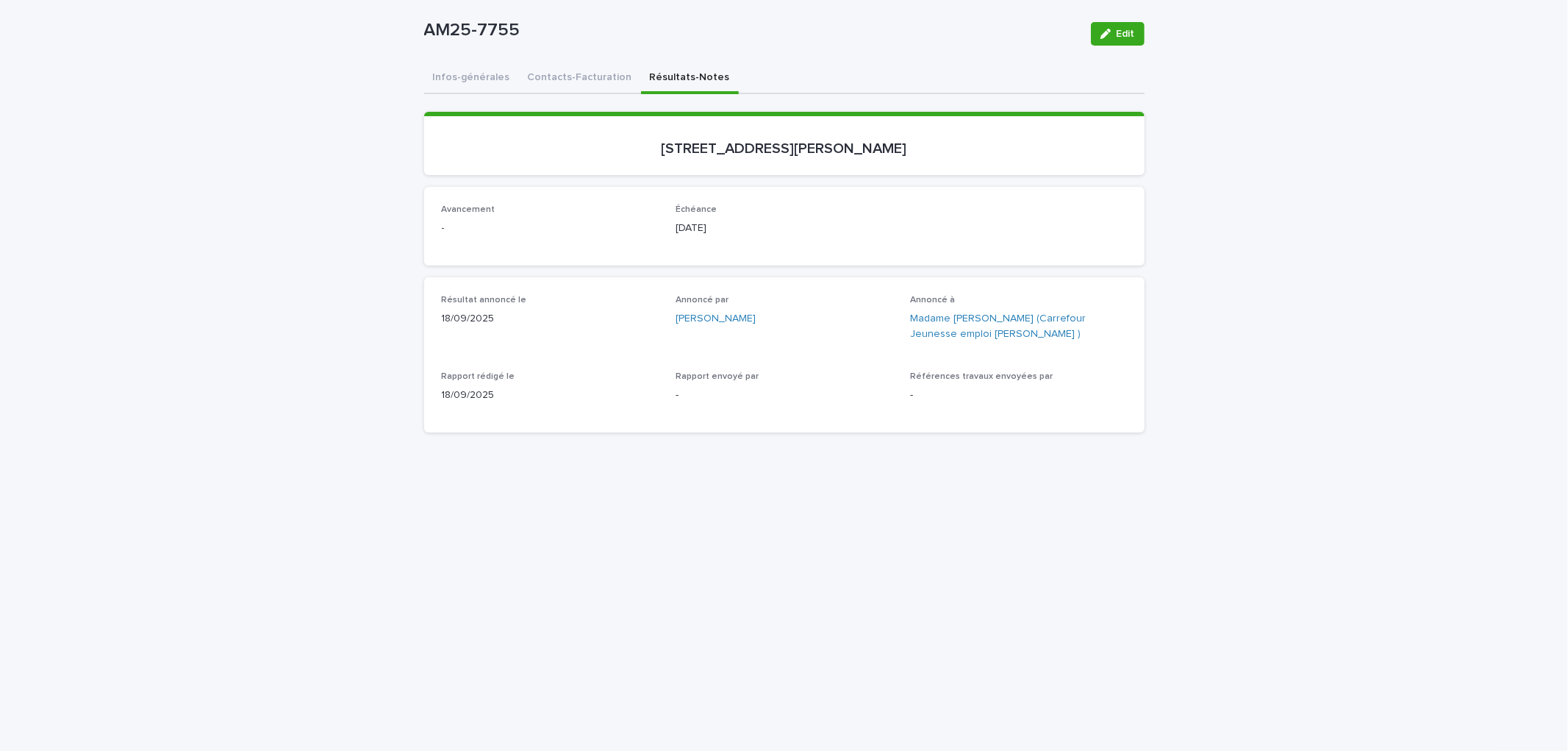
scroll to position [82, 0]
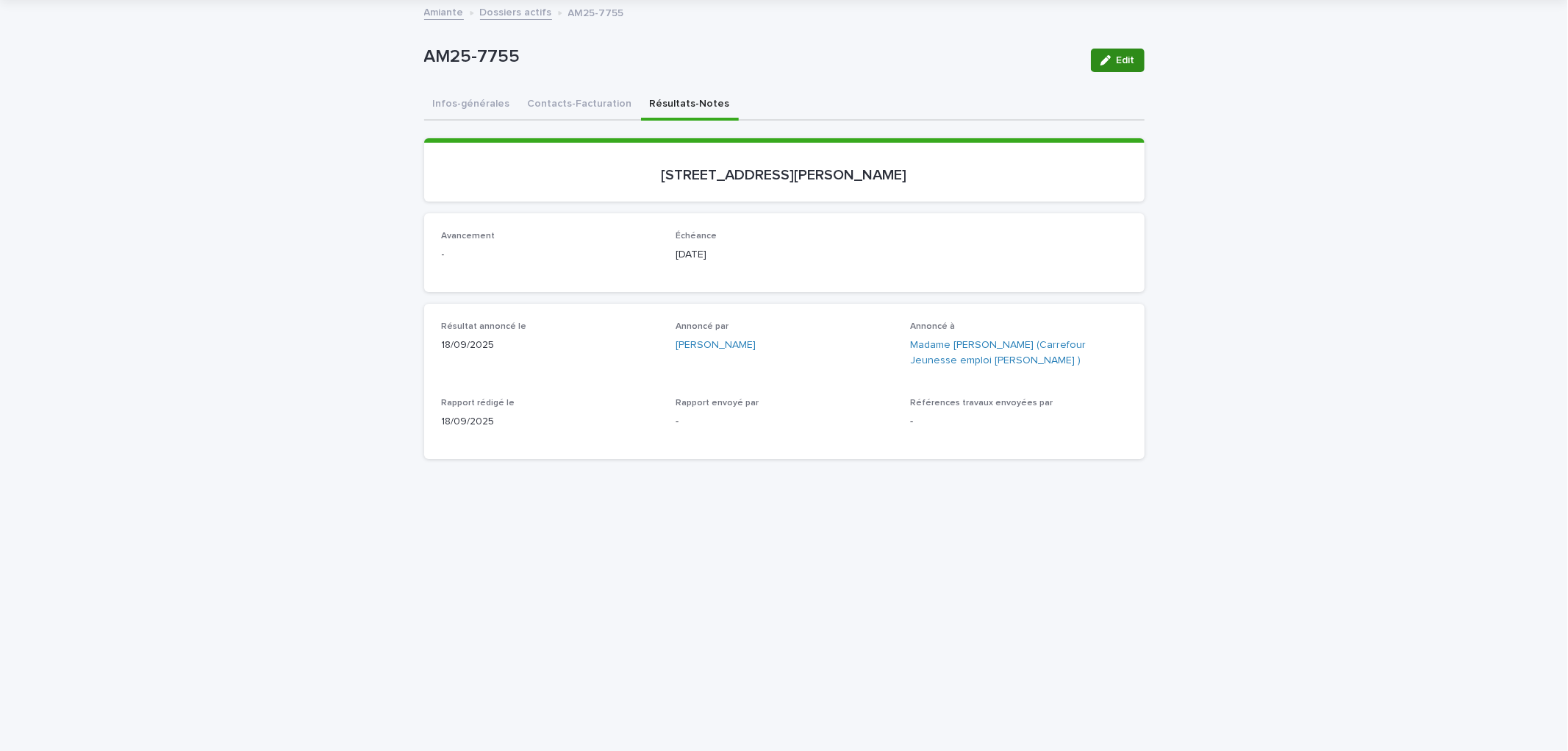
click at [1107, 53] on button "Edit" at bounding box center [1118, 60] width 54 height 24
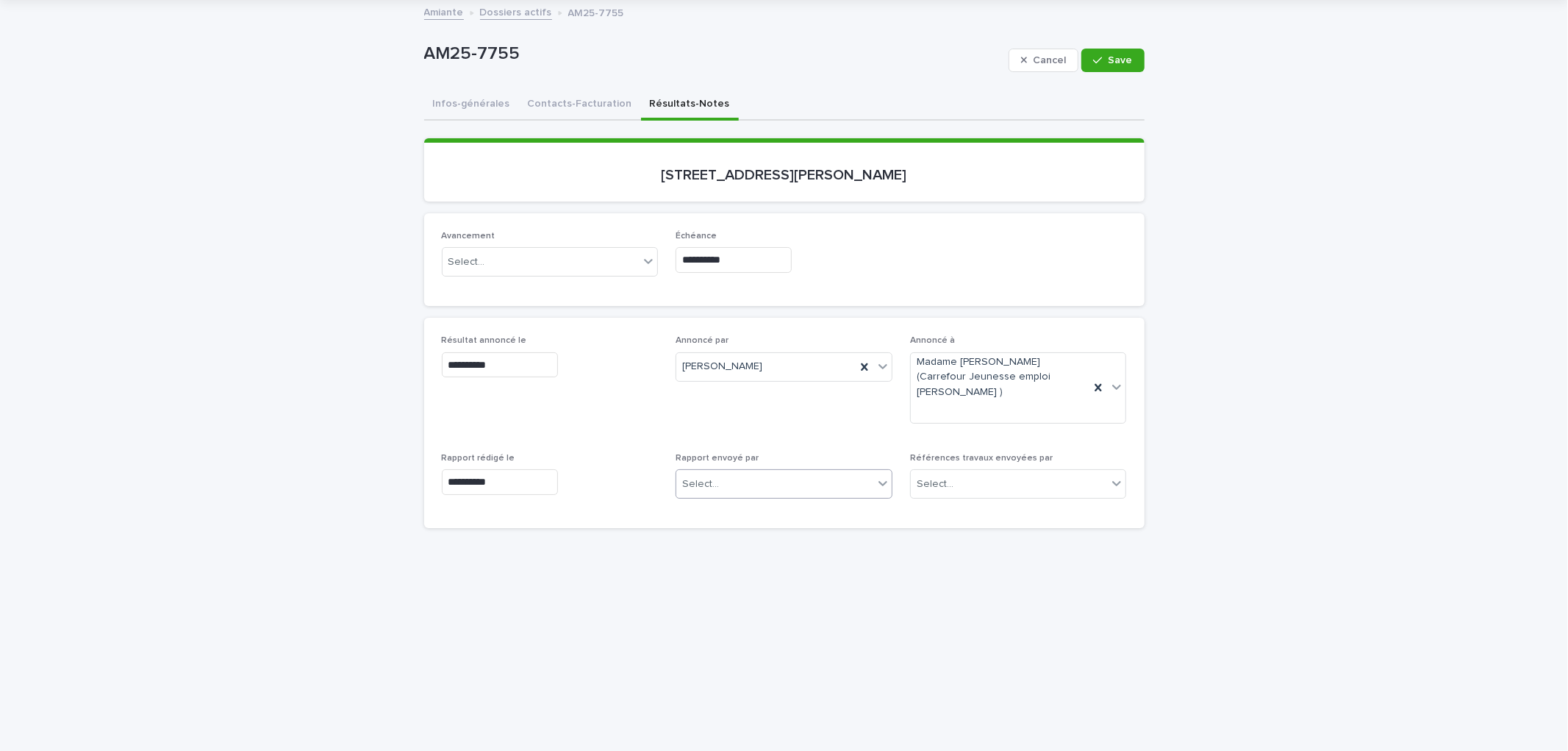
click at [733, 486] on div "Select..." at bounding box center [775, 484] width 197 height 24
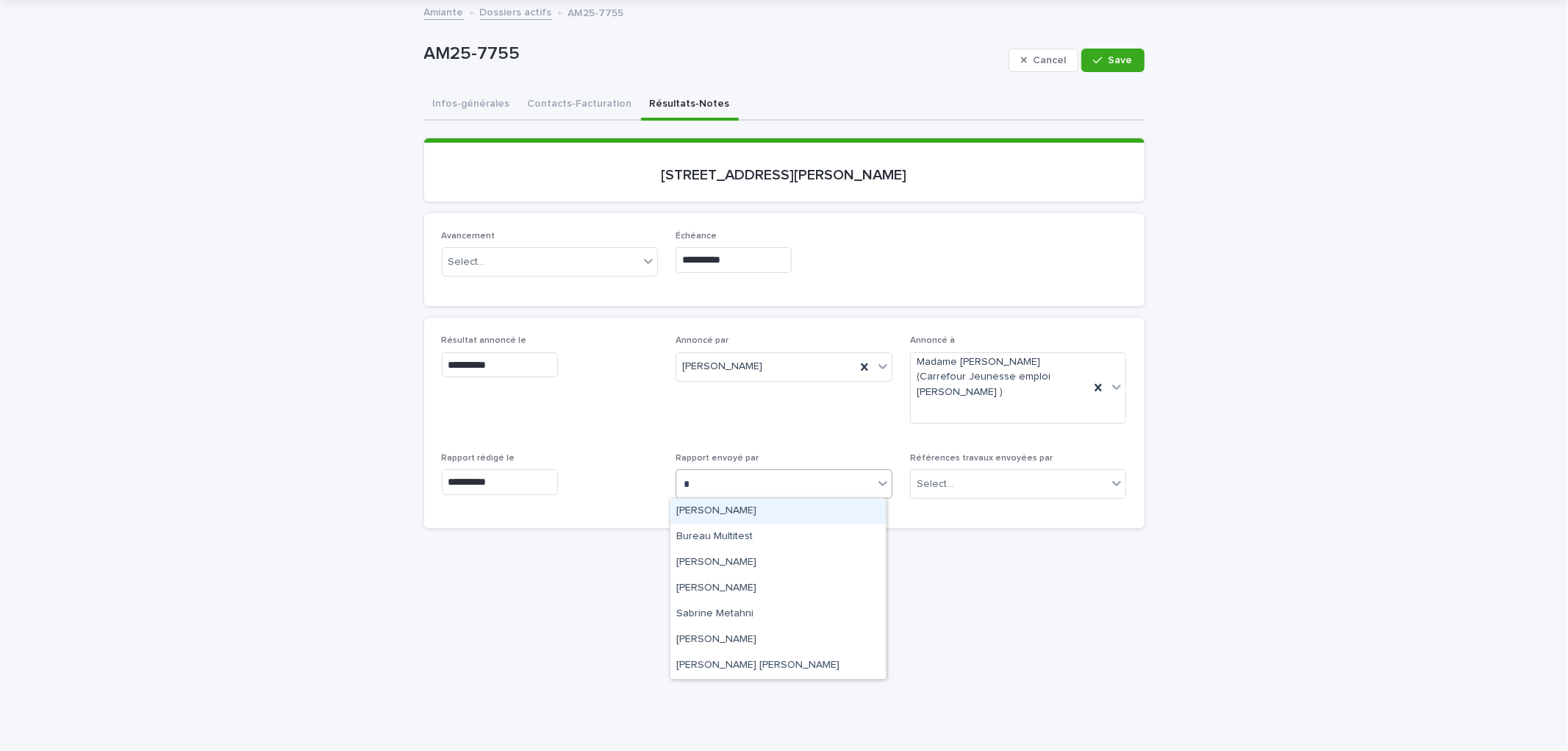
type input "**"
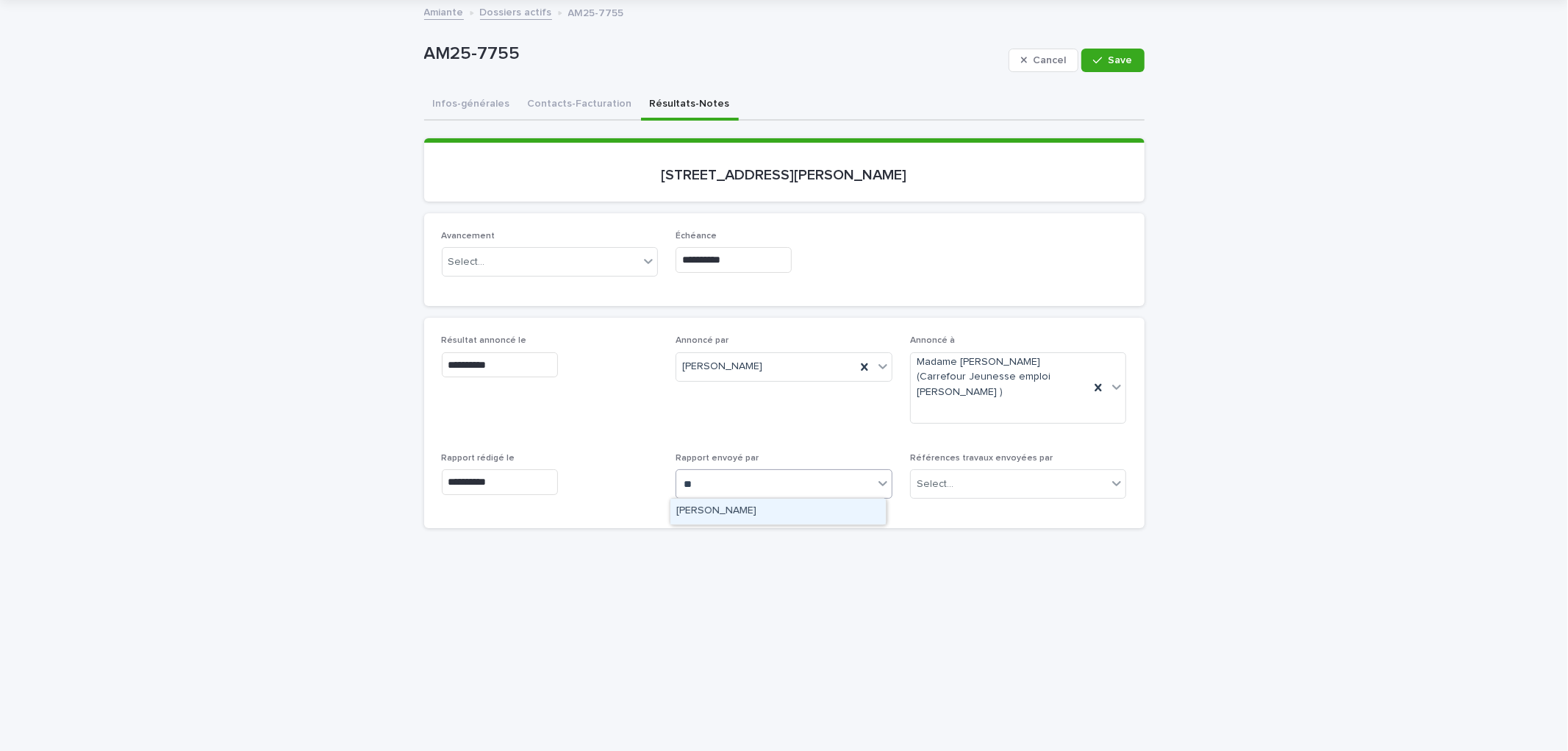
click at [763, 505] on div "[PERSON_NAME]" at bounding box center [778, 512] width 215 height 26
click at [1121, 55] on span "Save" at bounding box center [1121, 60] width 24 height 11
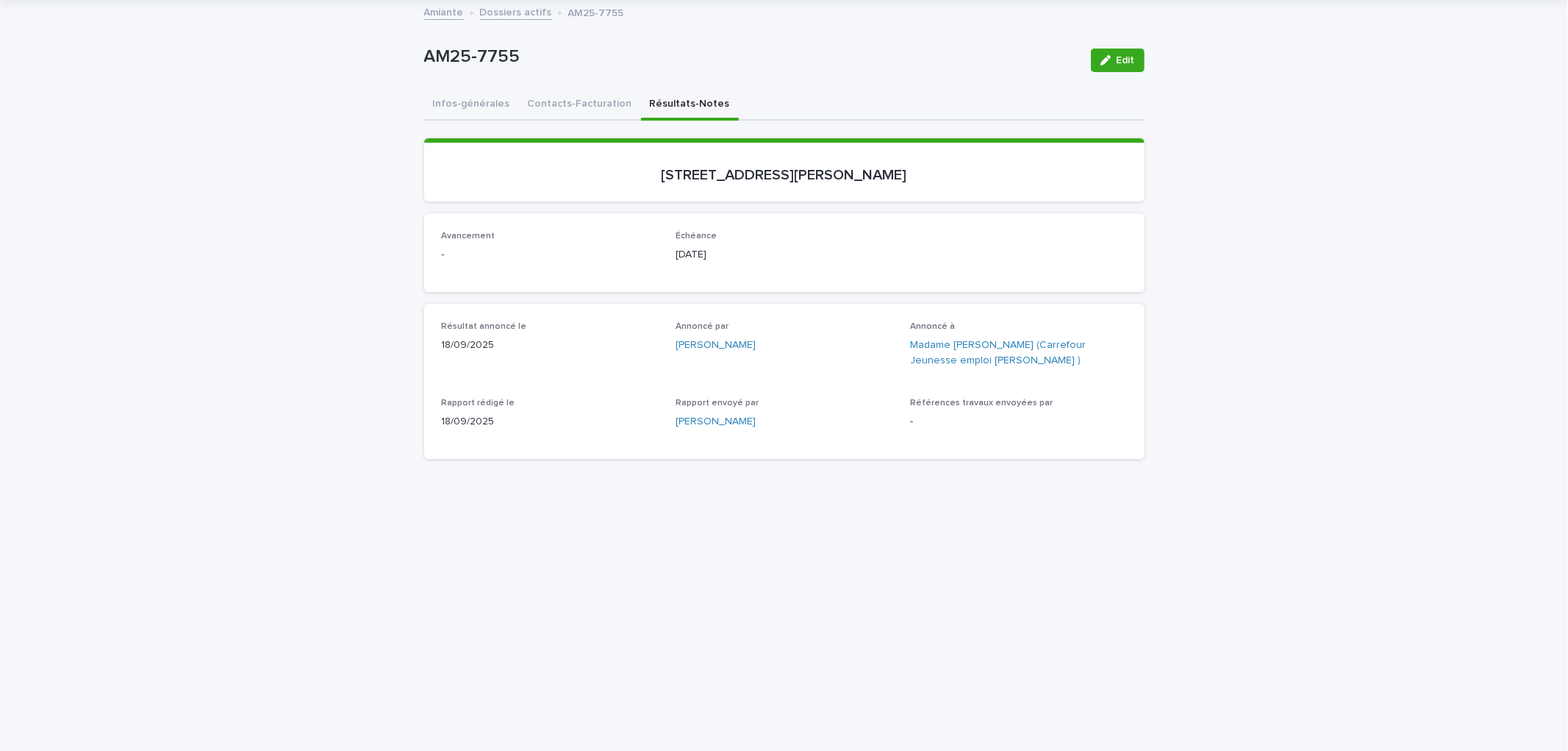
drag, startPoint x: 1430, startPoint y: 295, endPoint x: 1526, endPoint y: 294, distance: 96.0
click at [1430, 295] on div "Loading... Saving… Loading... Saving… AM25-7755 Edit AM25-7755 Edit Sorry, ther…" at bounding box center [784, 550] width 1568 height 1096
